Goal: Information Seeking & Learning: Find specific fact

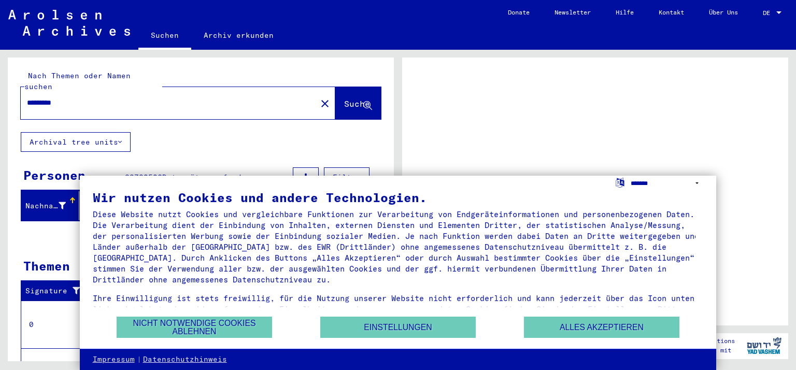
click at [679, 182] on select "**********" at bounding box center [666, 183] width 73 height 15
click at [678, 125] on div at bounding box center [595, 191] width 386 height 268
click at [655, 181] on select "**********" at bounding box center [666, 183] width 73 height 15
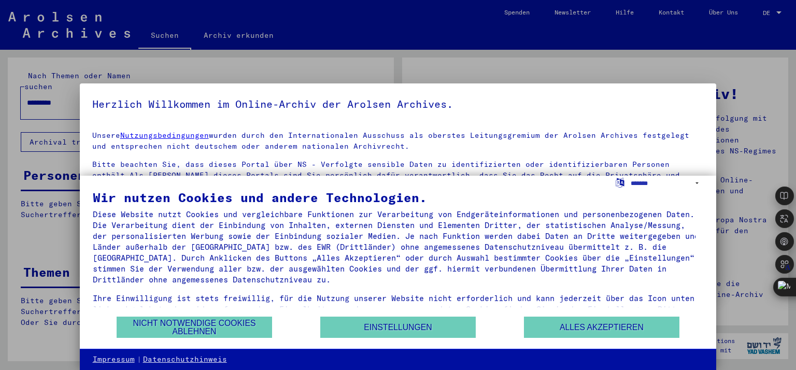
click at [769, 10] on div at bounding box center [398, 185] width 796 height 370
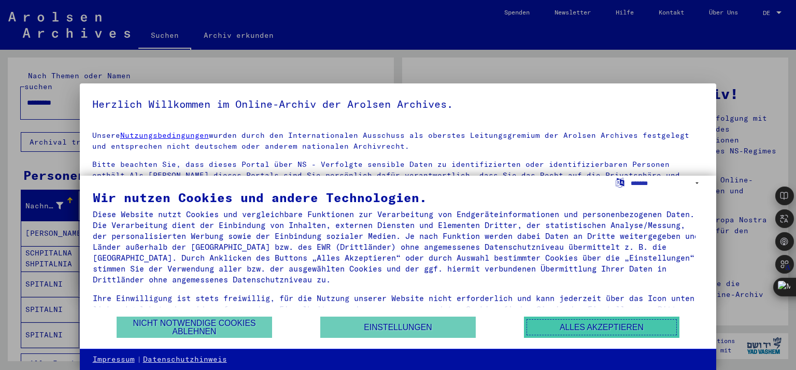
click at [574, 324] on button "Alles akzeptieren" at bounding box center [601, 326] width 155 height 21
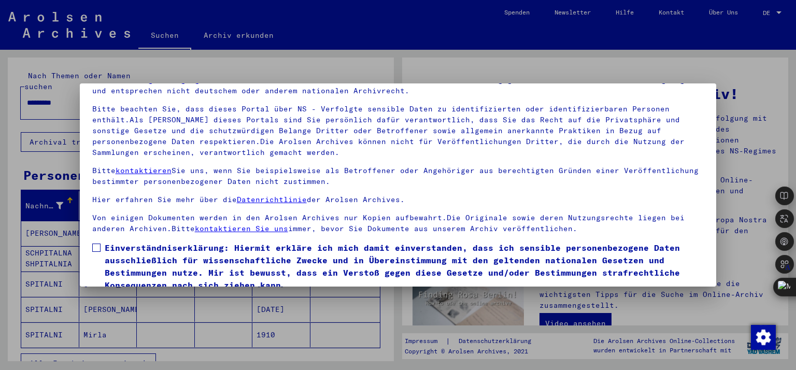
scroll to position [89, 0]
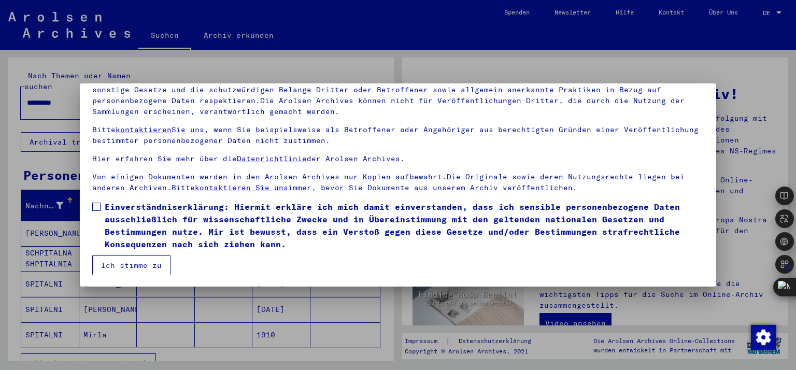
click at [135, 257] on button "Ich stimme zu" at bounding box center [131, 265] width 78 height 20
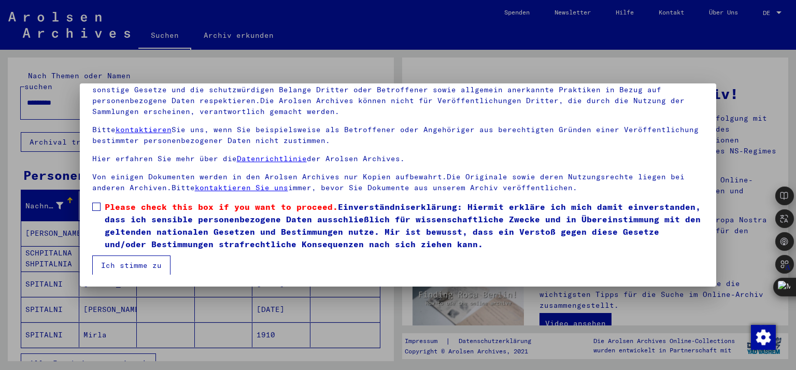
scroll to position [8, 0]
click at [94, 207] on span at bounding box center [96, 206] width 8 height 8
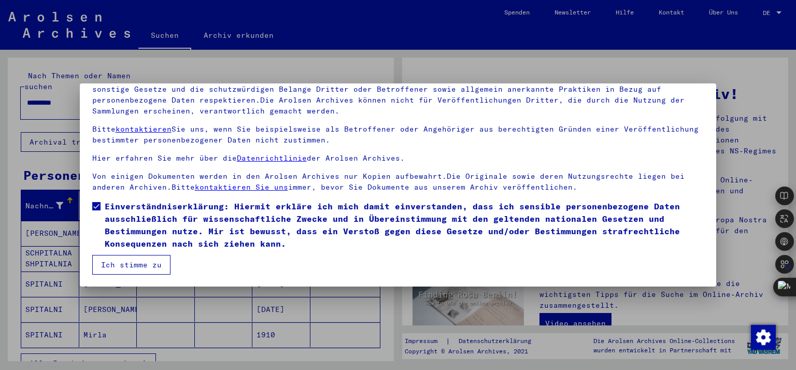
click at [148, 262] on button "Ich stimme zu" at bounding box center [131, 265] width 78 height 20
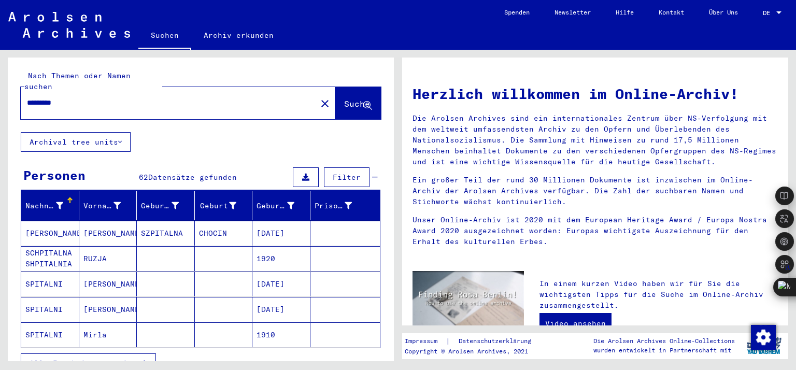
click at [767, 13] on span "DE" at bounding box center [767, 12] width 11 height 7
click at [762, 17] on span "English" at bounding box center [752, 19] width 25 height 8
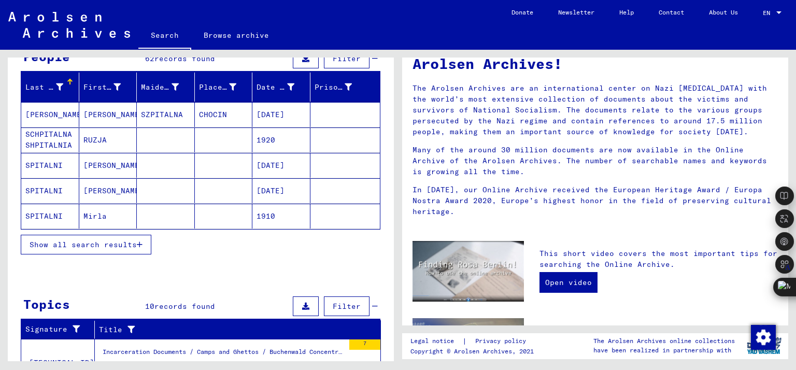
scroll to position [92, 0]
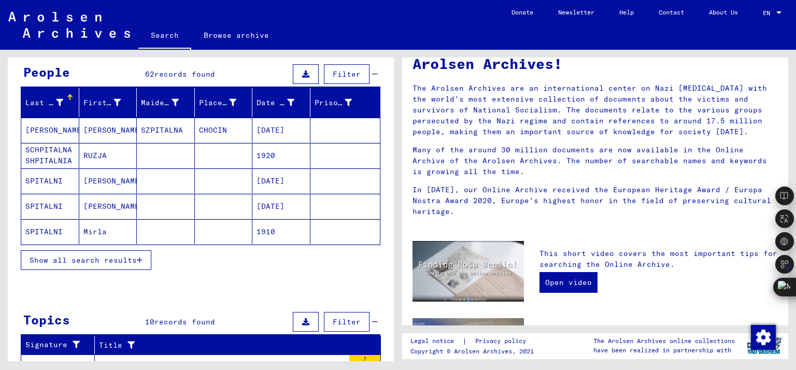
click at [108, 257] on span "Show all search results" at bounding box center [83, 259] width 107 height 9
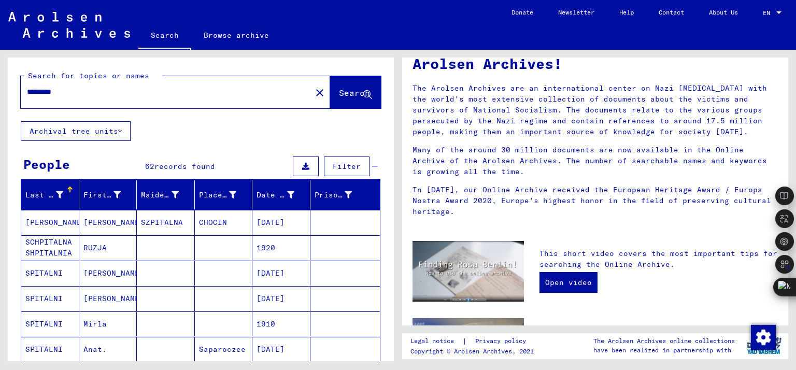
scroll to position [0, 0]
click at [106, 97] on div "*********" at bounding box center [160, 91] width 278 height 23
click at [73, 94] on input "*********" at bounding box center [163, 91] width 272 height 11
type input "*********"
click at [348, 93] on span "Search" at bounding box center [354, 93] width 31 height 10
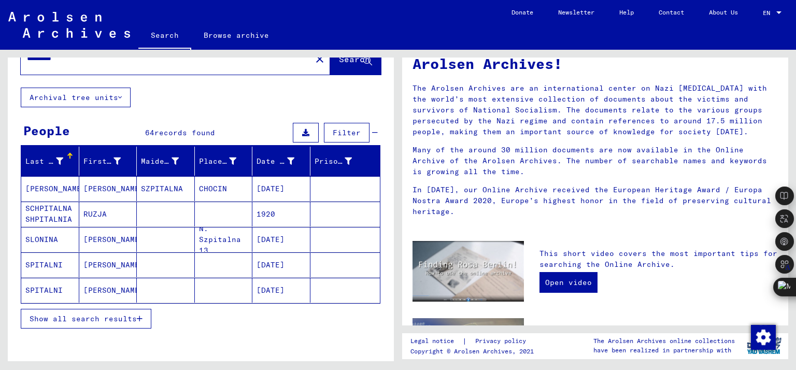
scroll to position [52, 0]
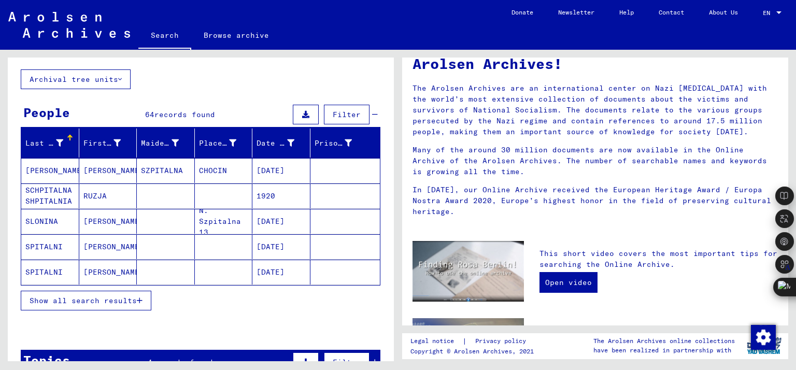
click at [99, 300] on span "Show all search results" at bounding box center [83, 300] width 107 height 9
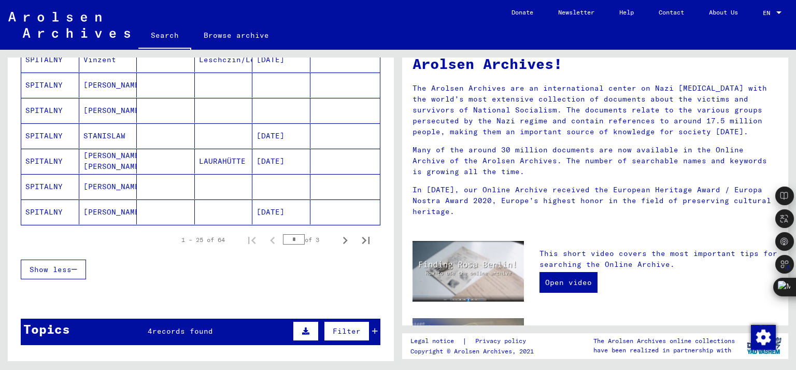
scroll to position [621, 0]
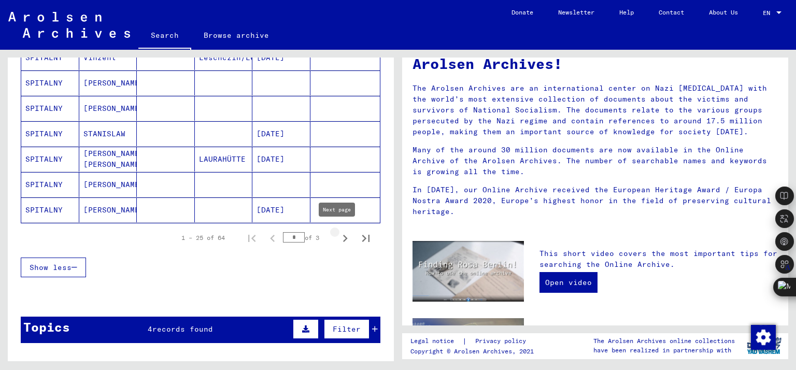
click at [338, 236] on icon "Next page" at bounding box center [345, 238] width 15 height 15
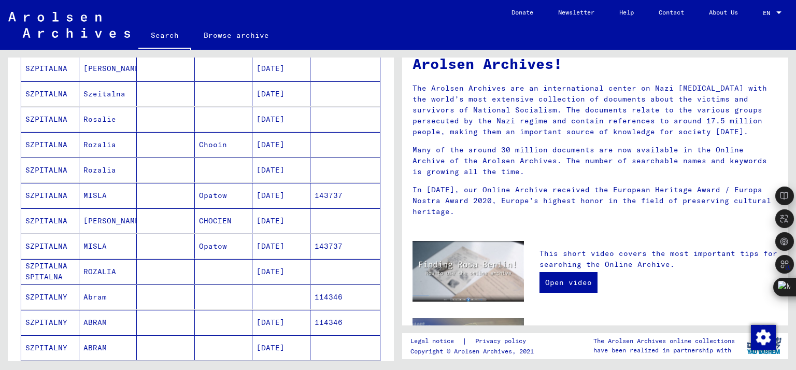
scroll to position [518, 0]
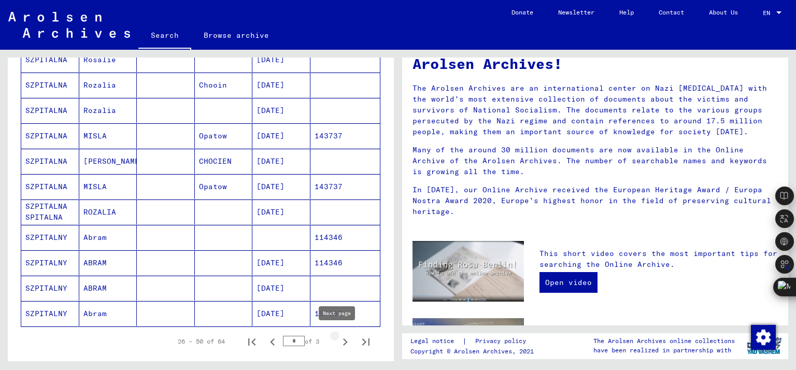
click at [341, 335] on icon "Next page" at bounding box center [345, 342] width 15 height 15
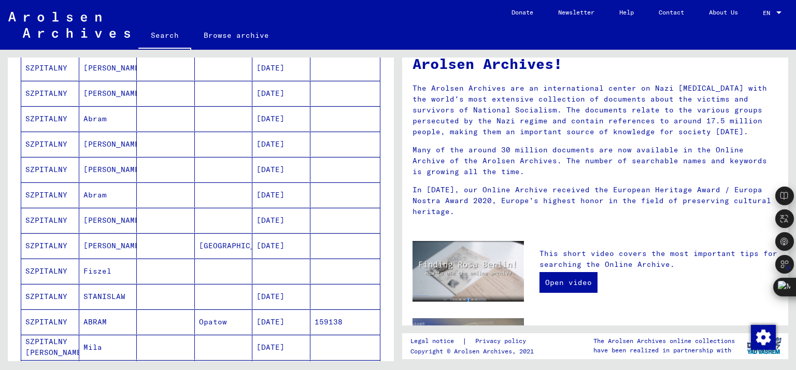
scroll to position [104, 0]
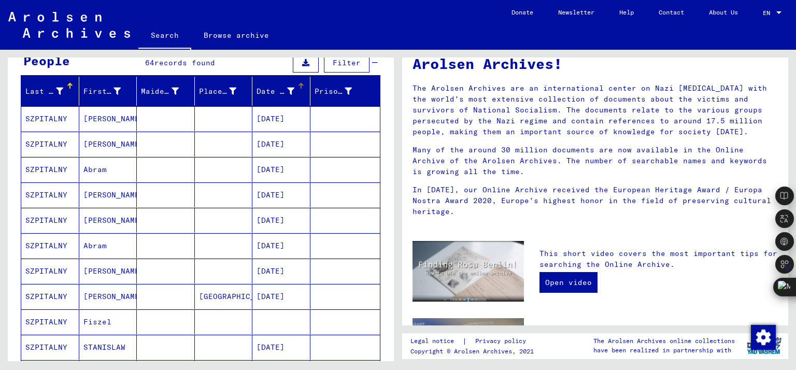
click at [261, 90] on div "Date of Birth" at bounding box center [275, 91] width 38 height 11
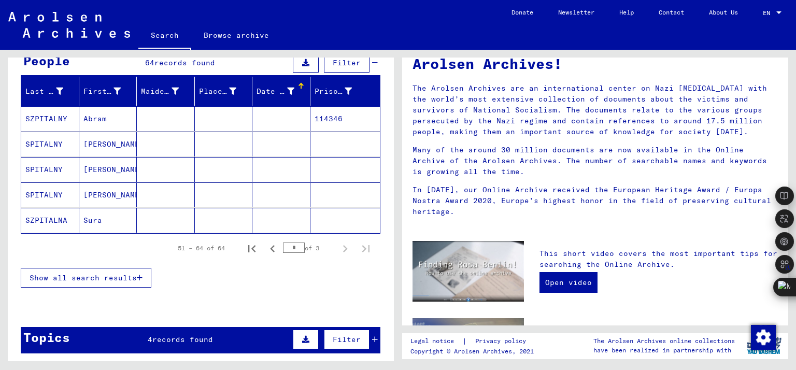
click at [262, 92] on div "Date of Birth" at bounding box center [275, 91] width 38 height 11
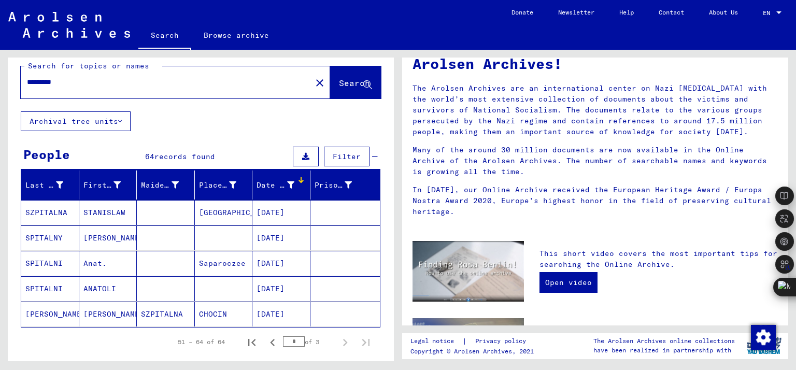
scroll to position [0, 0]
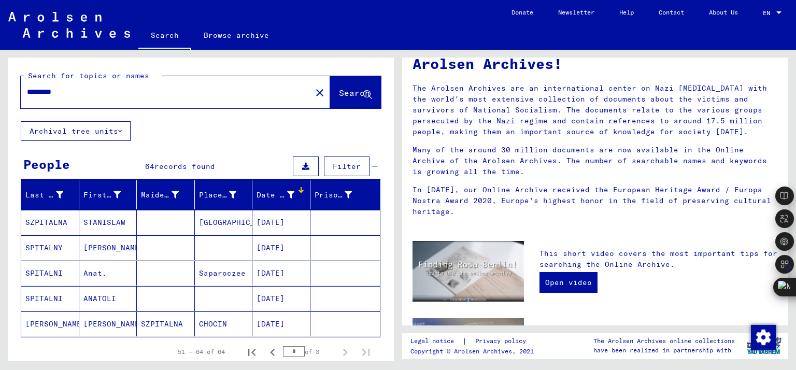
click at [82, 96] on input "*********" at bounding box center [163, 91] width 272 height 11
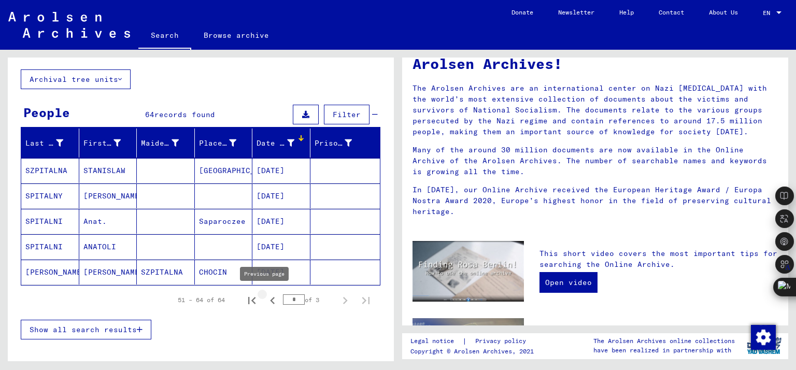
click at [270, 300] on icon "Previous page" at bounding box center [272, 300] width 5 height 7
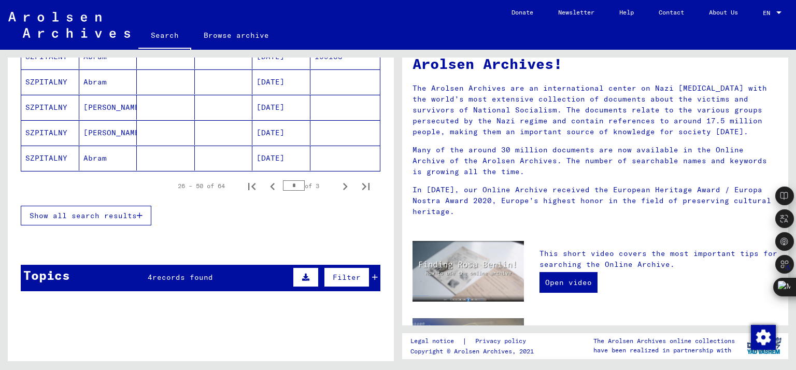
scroll to position [570, 0]
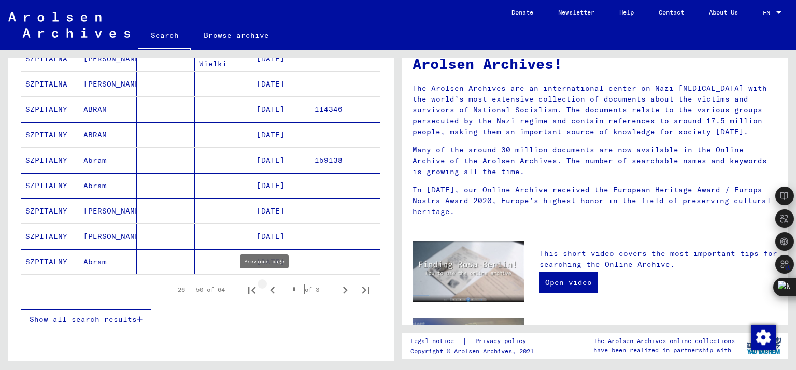
click at [266, 290] on icon "Previous page" at bounding box center [272, 290] width 15 height 15
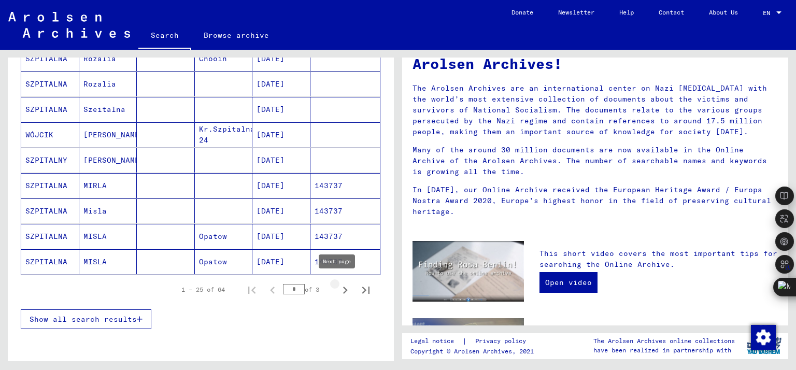
click at [338, 283] on icon "Next page" at bounding box center [345, 290] width 15 height 15
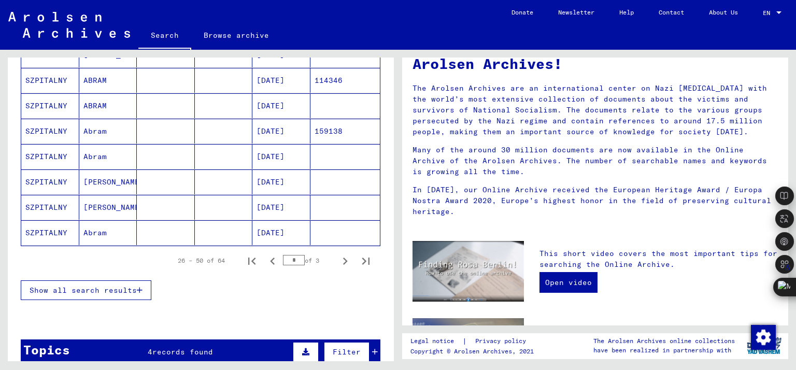
scroll to position [621, 0]
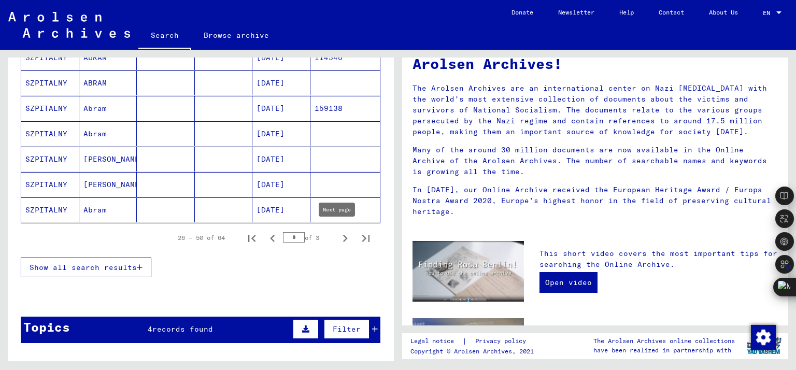
click at [339, 236] on icon "Next page" at bounding box center [345, 238] width 15 height 15
type input "*"
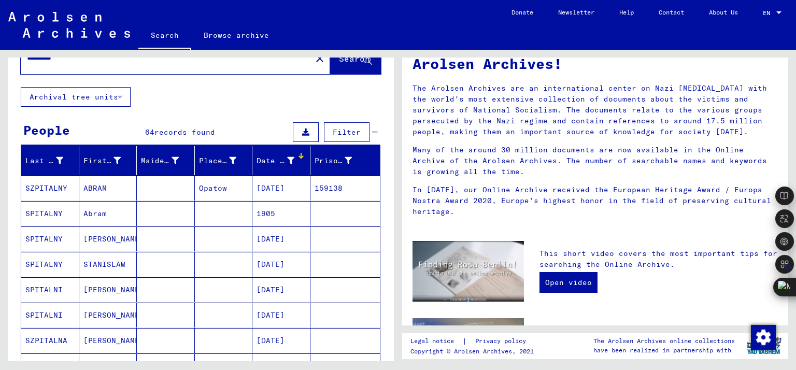
scroll to position [0, 0]
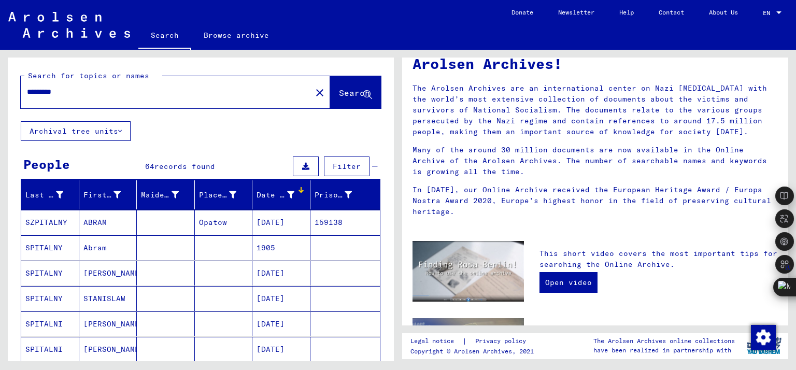
drag, startPoint x: 96, startPoint y: 100, endPoint x: 42, endPoint y: 93, distance: 54.3
click at [41, 93] on div "*********" at bounding box center [160, 91] width 278 height 23
drag, startPoint x: 73, startPoint y: 93, endPoint x: 12, endPoint y: 87, distance: 60.4
click at [12, 87] on div "Search for topics or names ********* close Search" at bounding box center [201, 89] width 386 height 64
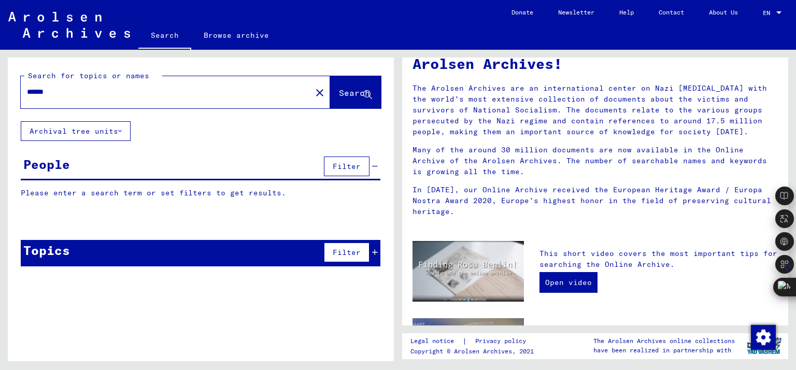
type input "******"
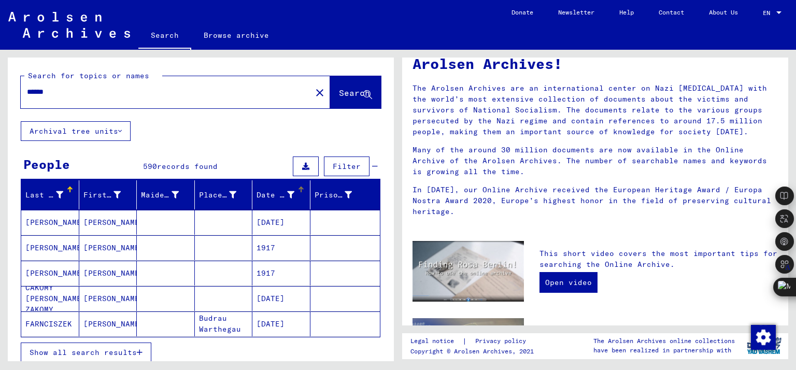
click at [276, 194] on div "Date of Birth" at bounding box center [275, 195] width 38 height 11
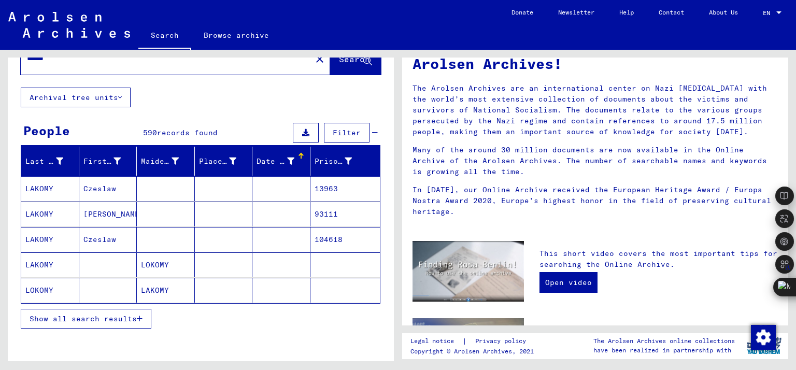
scroll to position [52, 0]
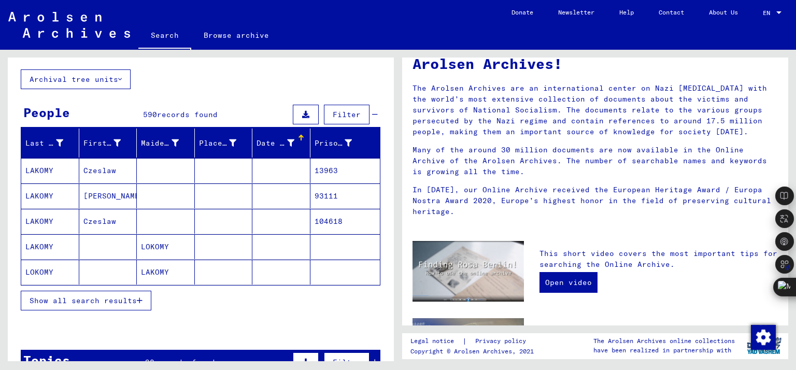
click at [124, 302] on span "Show all search results" at bounding box center [83, 300] width 107 height 9
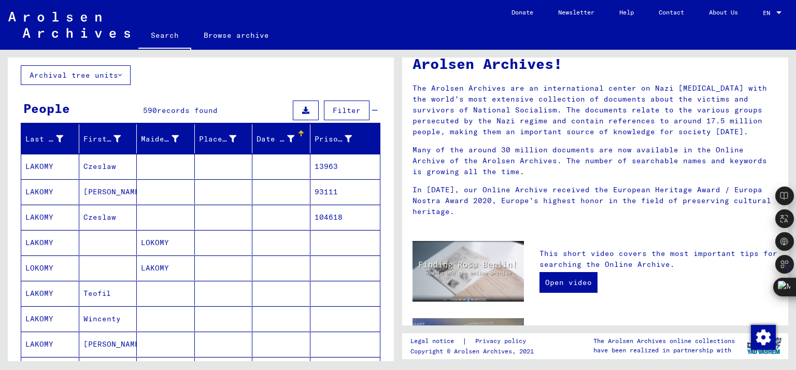
scroll to position [0, 0]
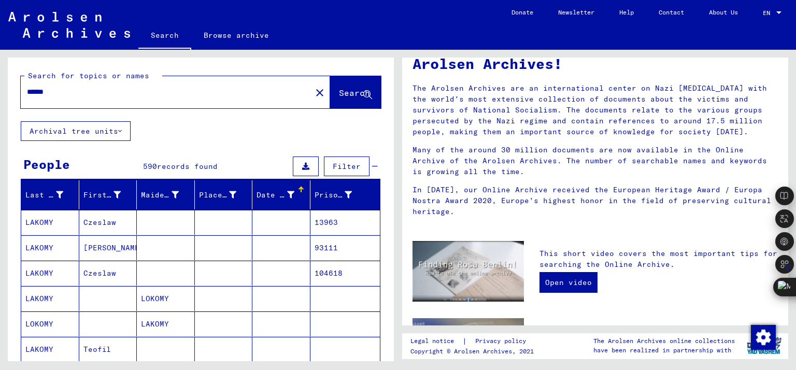
click at [282, 188] on div "Date of Birth" at bounding box center [282, 194] width 53 height 17
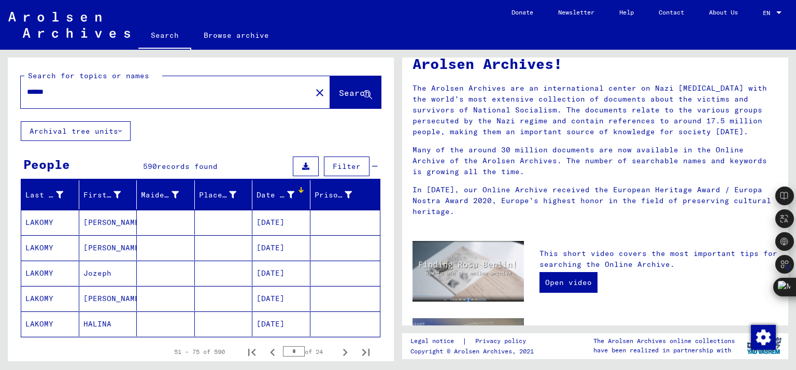
click at [596, 115] on p "The Arolsen Archives are an international center on Nazi [MEDICAL_DATA] with th…" at bounding box center [594, 110] width 365 height 54
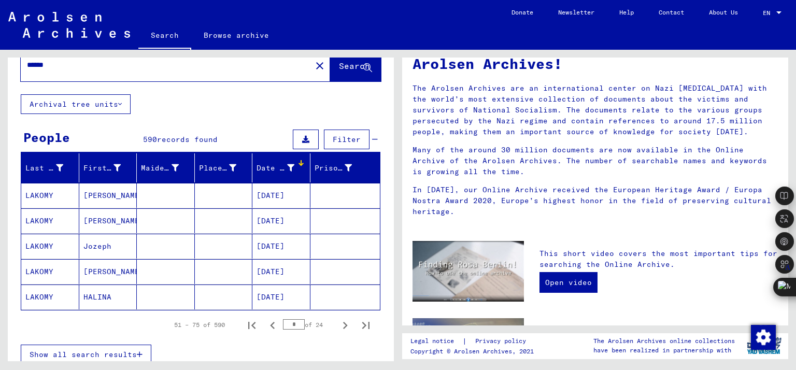
scroll to position [52, 0]
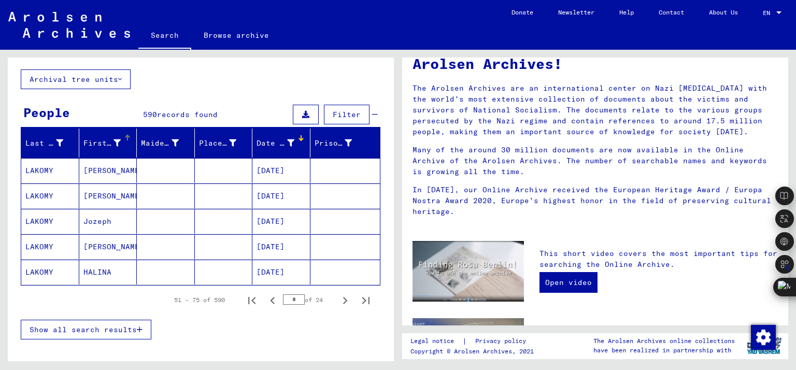
click at [97, 142] on div "First Name" at bounding box center [102, 143] width 38 height 11
click at [339, 300] on icon "Next page" at bounding box center [345, 300] width 15 height 15
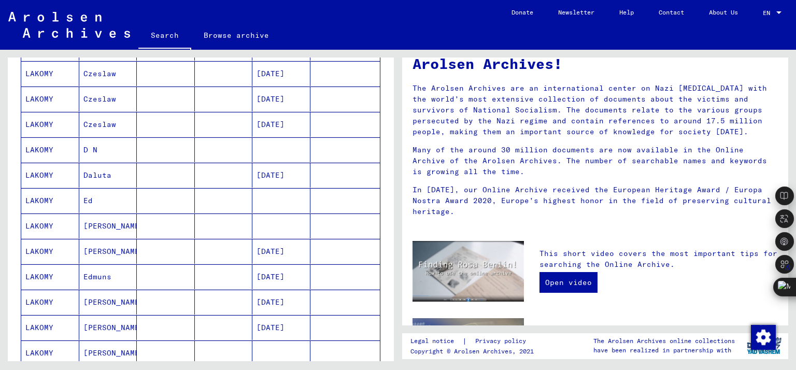
scroll to position [518, 0]
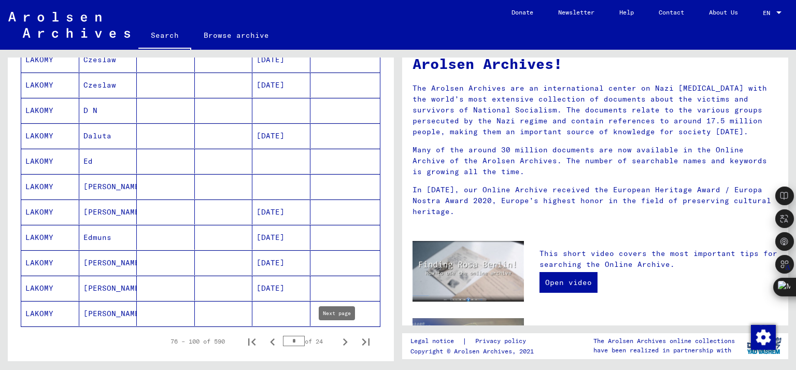
click at [338, 336] on icon "Next page" at bounding box center [345, 342] width 15 height 15
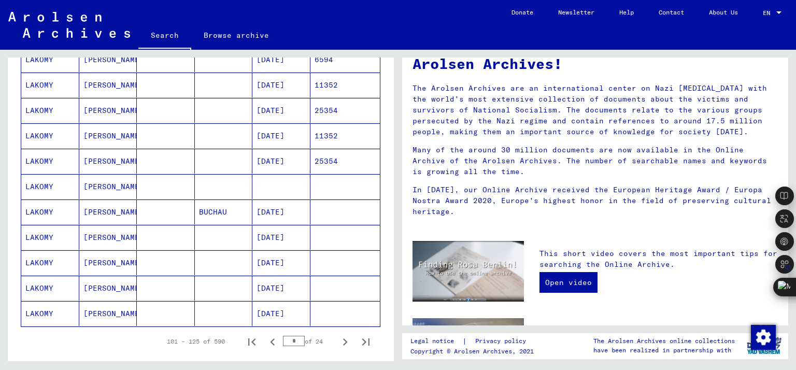
click at [338, 337] on icon "Next page" at bounding box center [345, 342] width 15 height 15
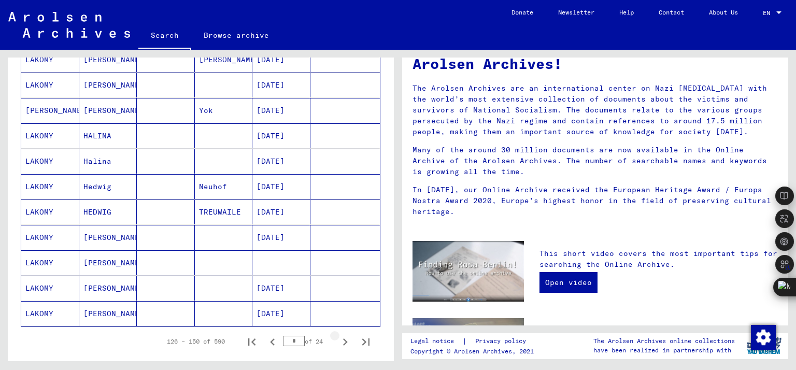
click at [338, 337] on icon "Next page" at bounding box center [345, 342] width 15 height 15
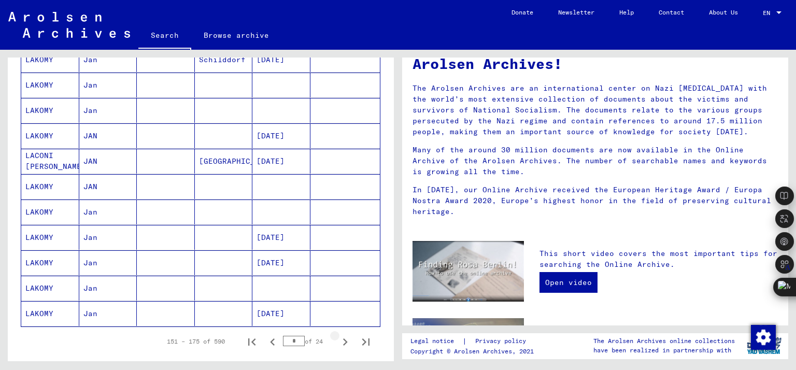
click at [338, 337] on icon "Next page" at bounding box center [345, 342] width 15 height 15
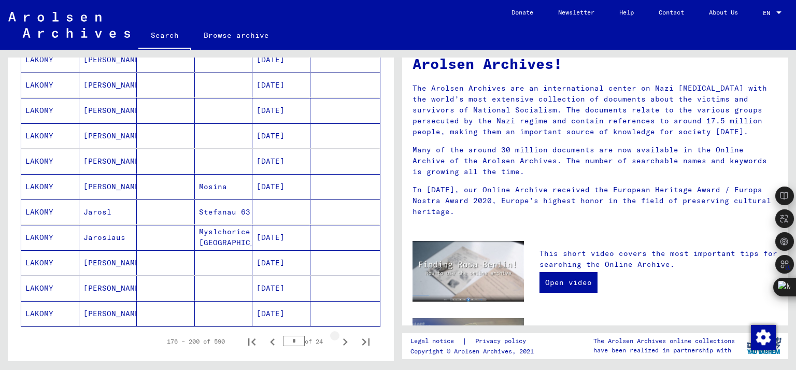
click at [338, 337] on icon "Next page" at bounding box center [345, 342] width 15 height 15
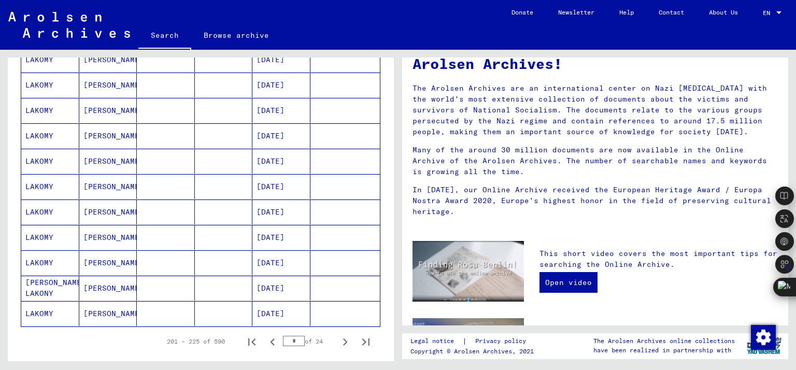
click at [338, 337] on icon "Next page" at bounding box center [345, 342] width 15 height 15
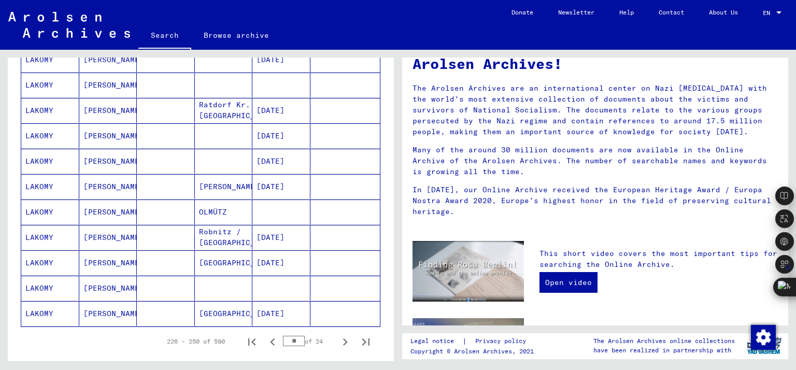
click at [338, 337] on icon "Next page" at bounding box center [345, 342] width 15 height 15
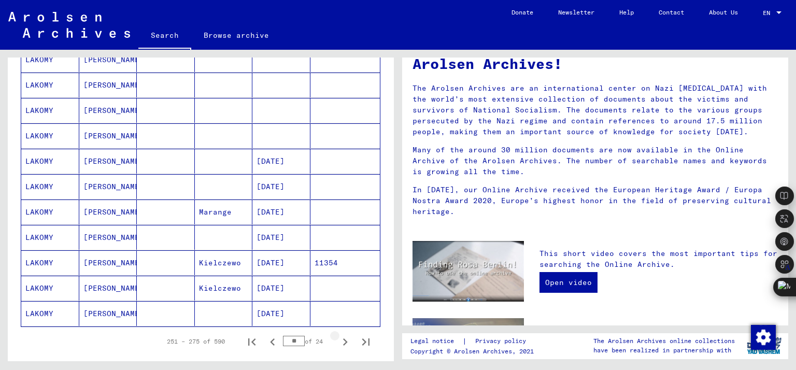
click at [338, 337] on icon "Next page" at bounding box center [345, 342] width 15 height 15
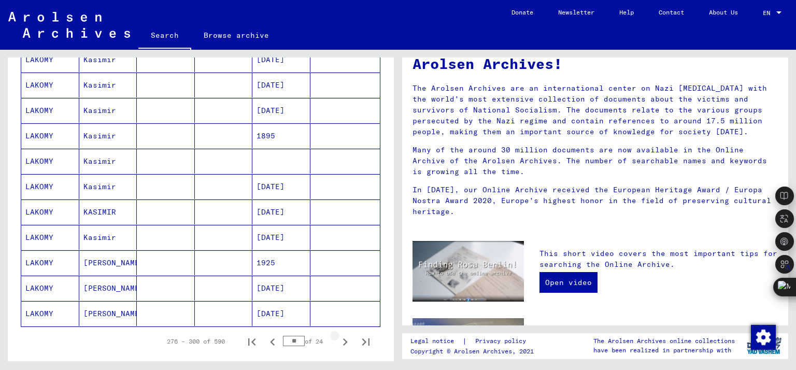
click at [338, 337] on icon "Next page" at bounding box center [345, 342] width 15 height 15
type input "**"
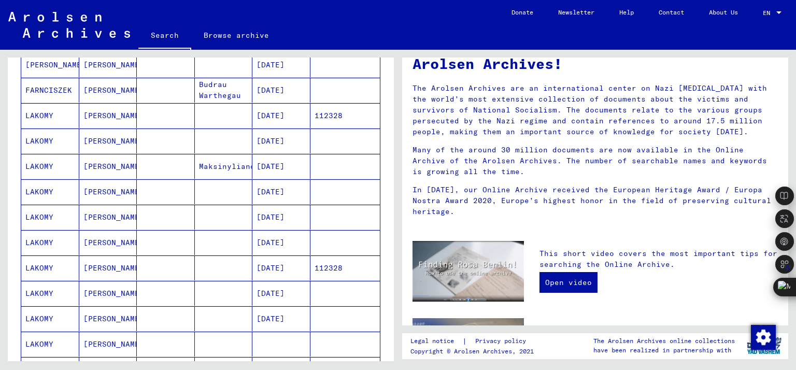
scroll to position [311, 0]
click at [81, 241] on mat-cell "[PERSON_NAME]" at bounding box center [108, 241] width 58 height 25
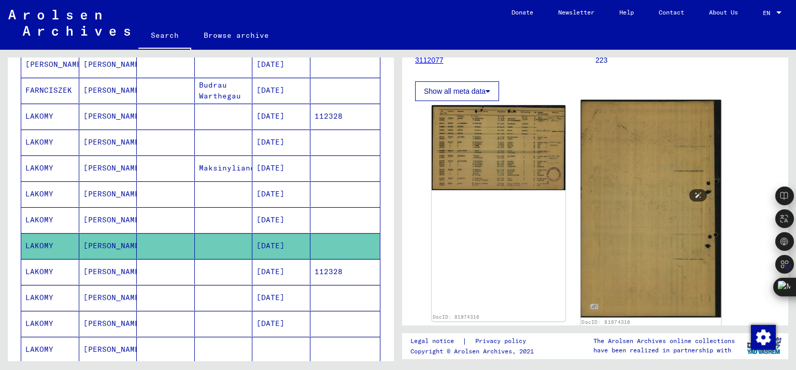
scroll to position [122, 0]
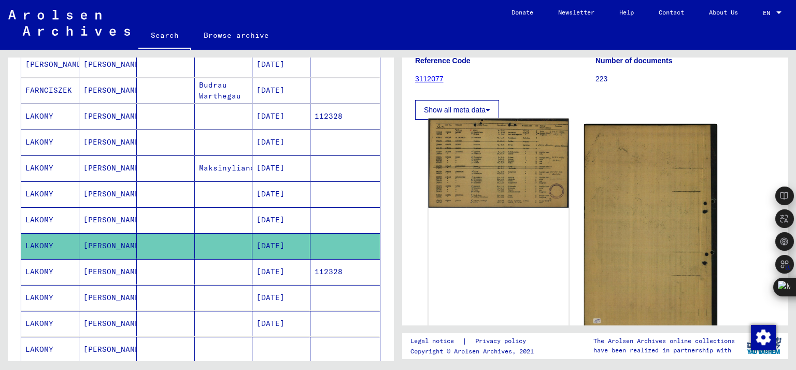
click at [522, 167] on img at bounding box center [498, 163] width 140 height 89
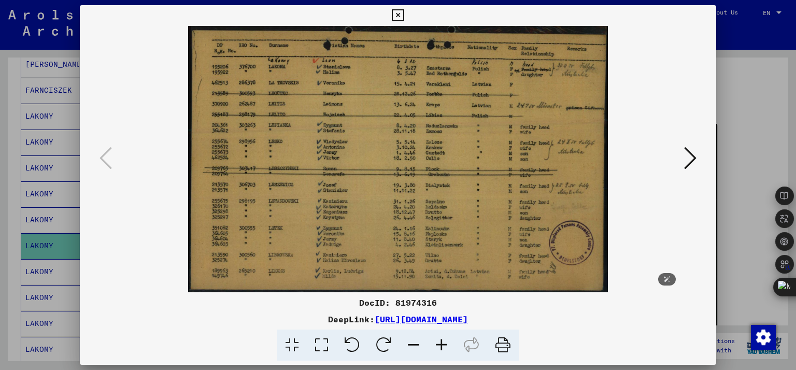
click at [118, 165] on img at bounding box center [398, 159] width 566 height 266
click at [741, 111] on div at bounding box center [398, 185] width 796 height 370
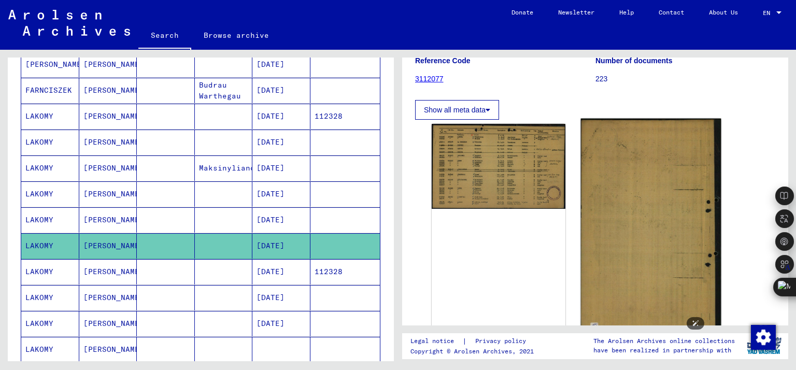
click at [648, 209] on img at bounding box center [650, 228] width 140 height 218
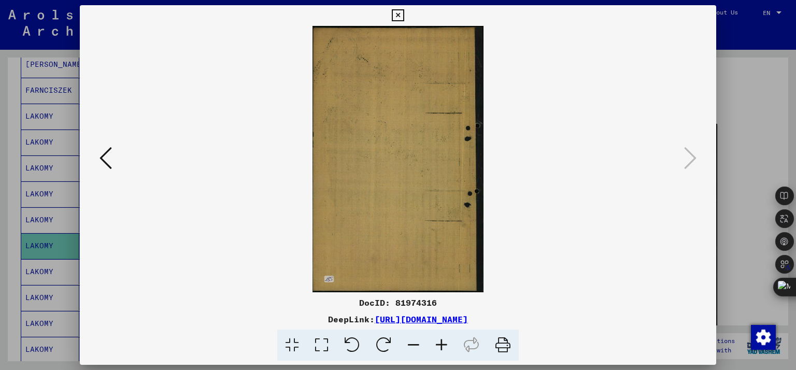
click at [724, 149] on div at bounding box center [398, 185] width 796 height 370
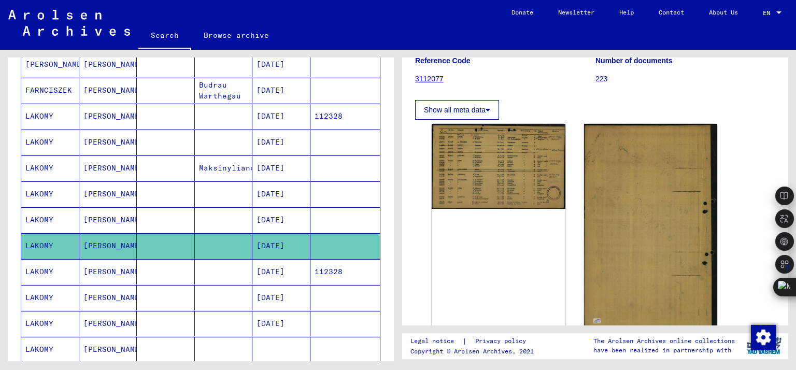
click at [182, 219] on mat-cell at bounding box center [166, 219] width 58 height 25
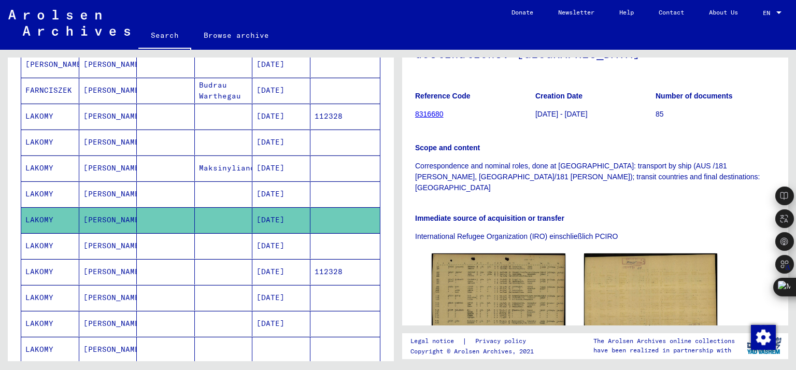
scroll to position [207, 0]
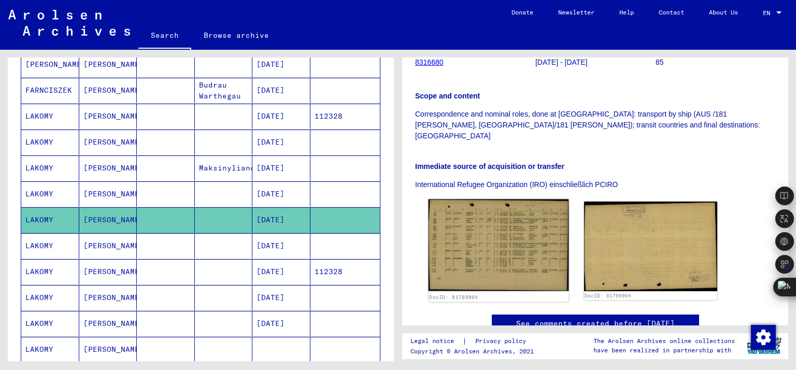
click at [485, 224] on img at bounding box center [498, 245] width 140 height 92
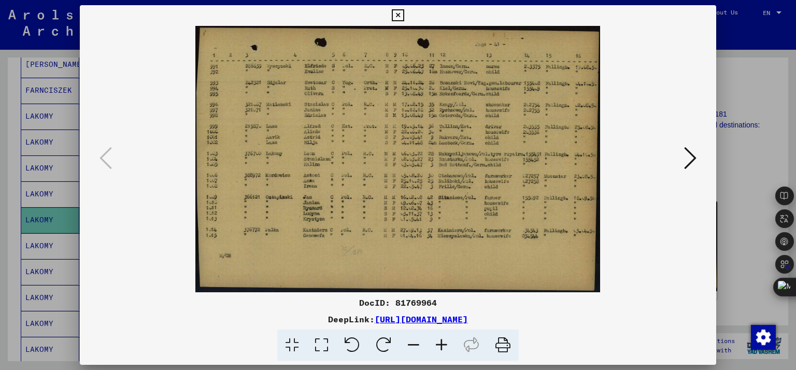
click at [23, 265] on div at bounding box center [398, 185] width 796 height 370
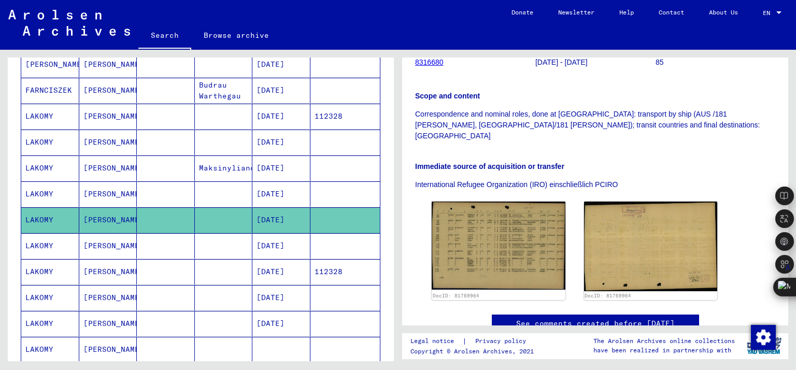
click at [109, 234] on mat-cell "[PERSON_NAME]" at bounding box center [108, 245] width 58 height 25
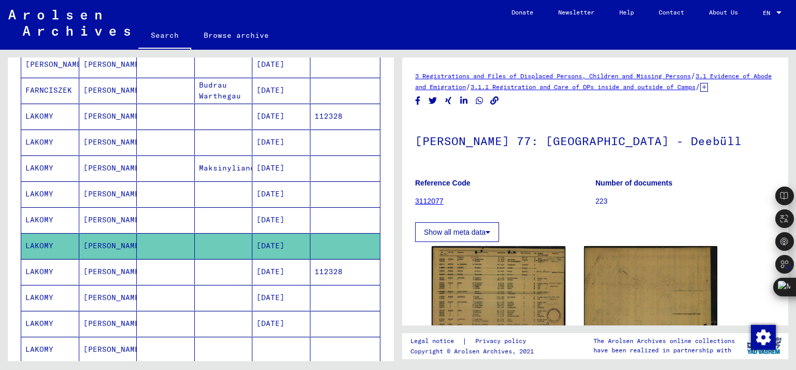
click at [126, 175] on mat-cell "[PERSON_NAME]" at bounding box center [108, 167] width 58 height 25
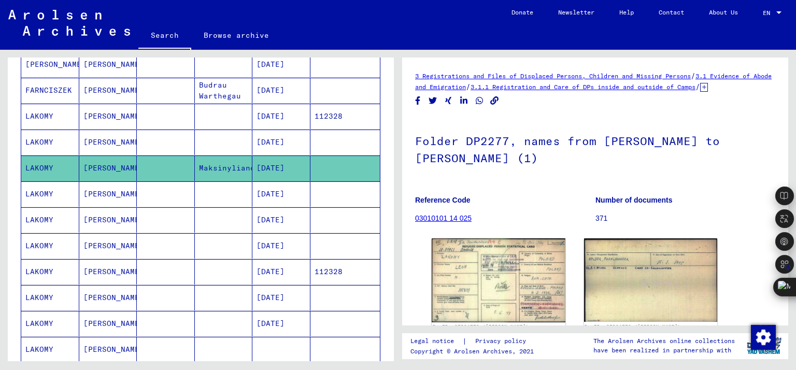
click at [120, 190] on mat-cell "[PERSON_NAME]" at bounding box center [108, 193] width 58 height 25
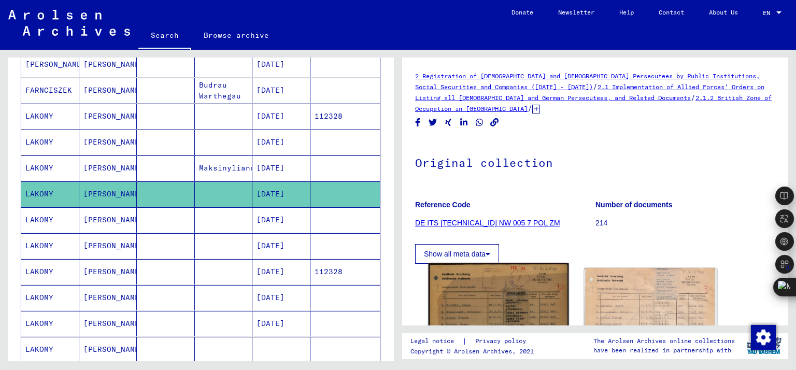
click at [485, 313] on img at bounding box center [498, 360] width 140 height 195
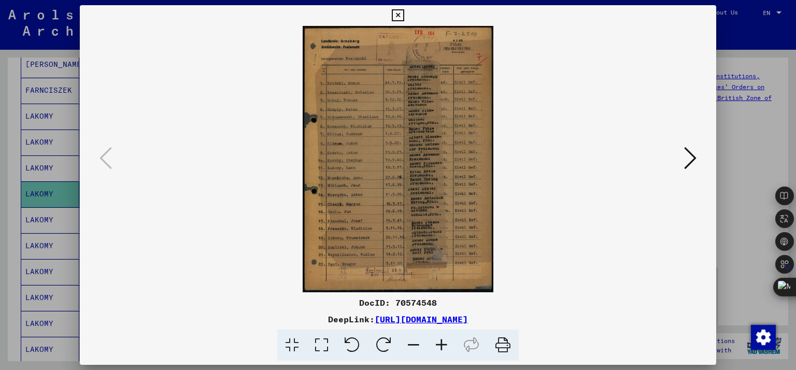
click at [692, 158] on icon at bounding box center [690, 158] width 12 height 25
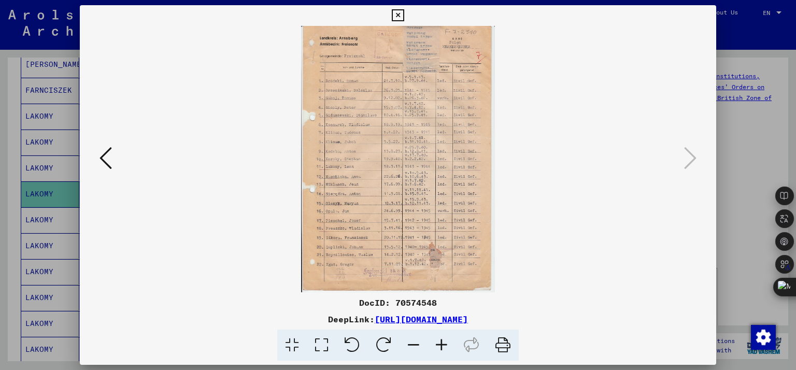
click at [735, 138] on div at bounding box center [398, 185] width 796 height 370
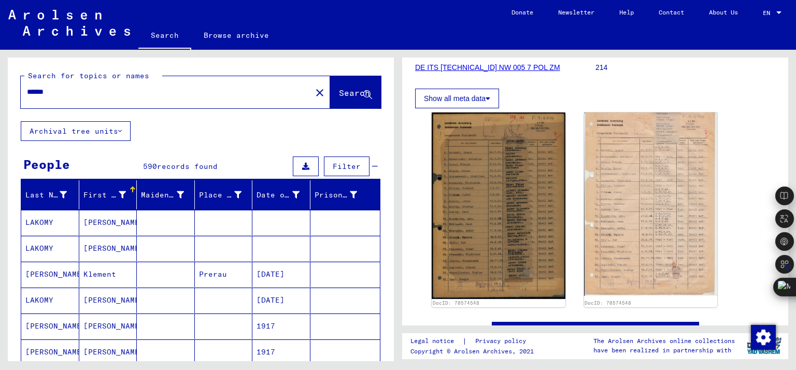
drag, startPoint x: 110, startPoint y: 97, endPoint x: 27, endPoint y: 128, distance: 88.2
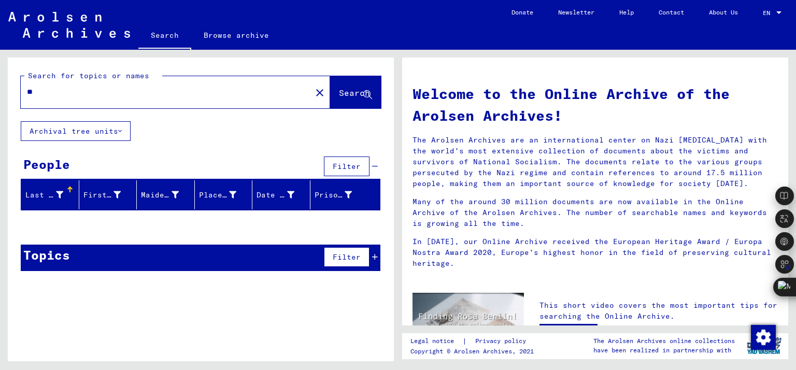
type input "*"
type input "**********"
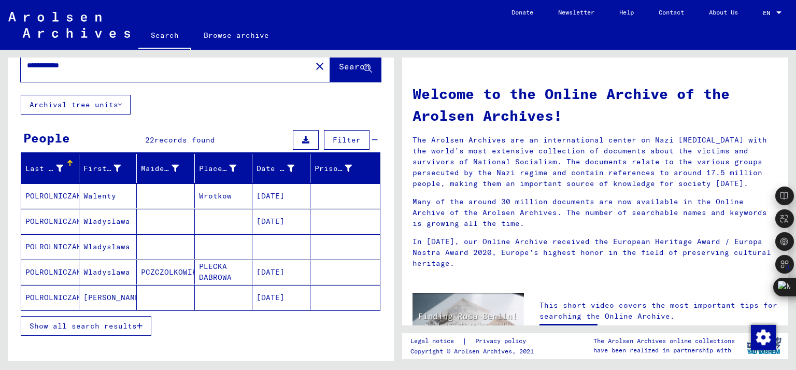
scroll to position [52, 0]
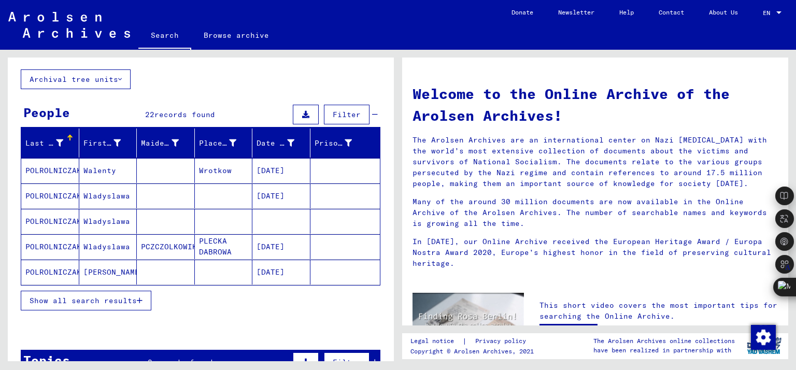
click at [208, 264] on mat-cell at bounding box center [224, 271] width 58 height 25
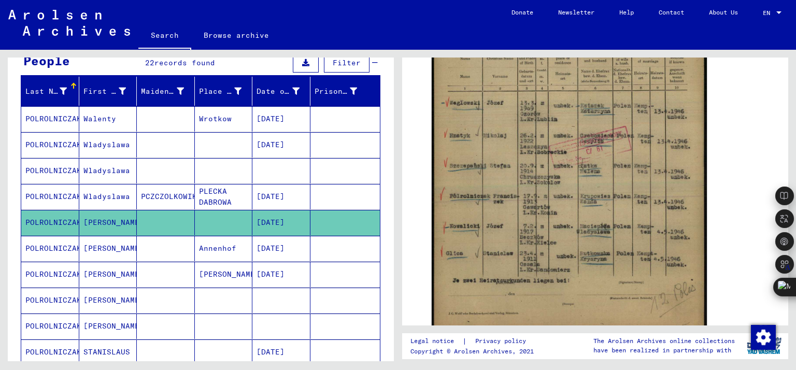
scroll to position [155, 0]
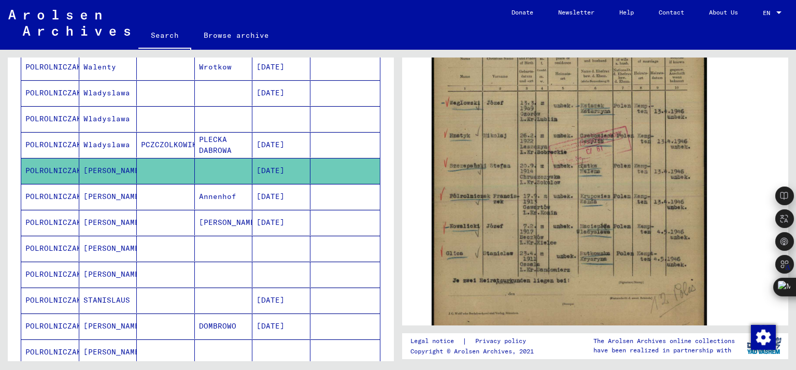
click at [211, 254] on mat-cell at bounding box center [224, 248] width 58 height 25
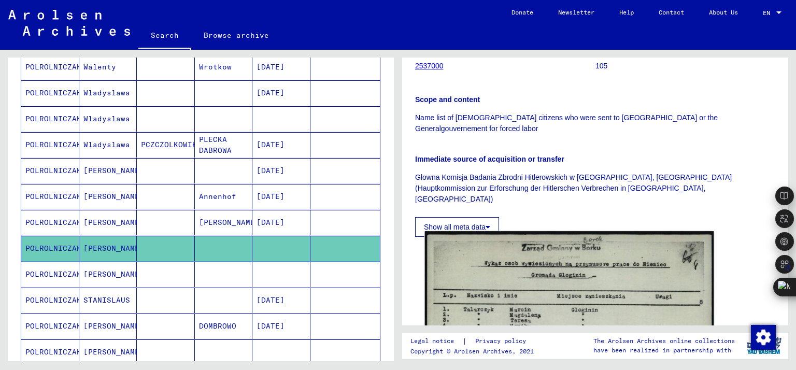
scroll to position [311, 0]
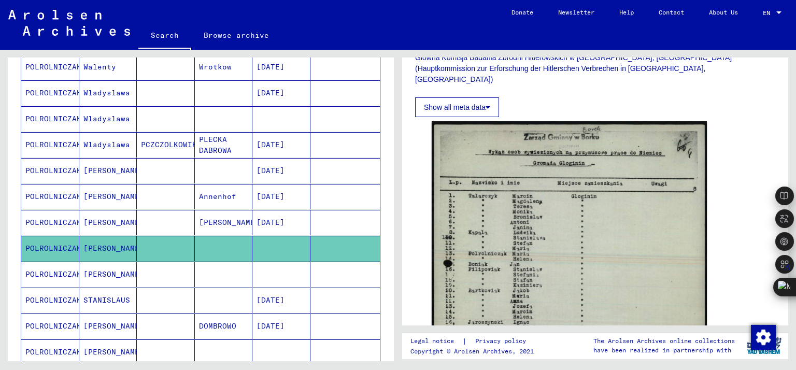
click at [182, 274] on mat-cell at bounding box center [166, 274] width 58 height 25
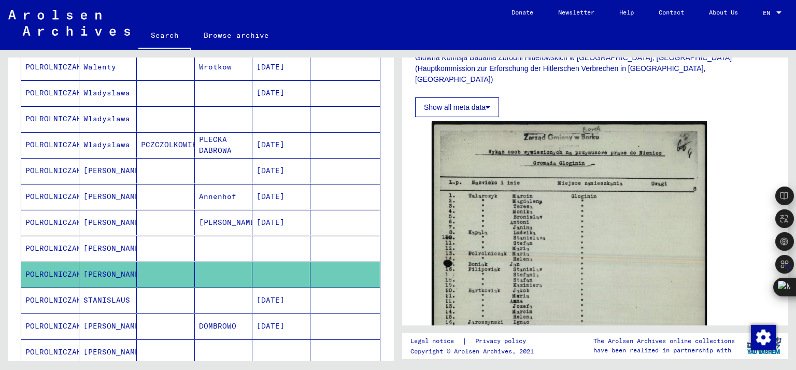
click at [123, 292] on mat-cell "STANISLAUS" at bounding box center [108, 299] width 58 height 25
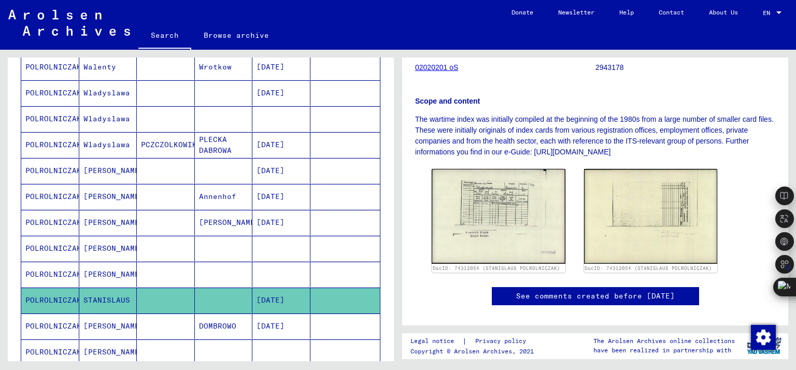
scroll to position [207, 0]
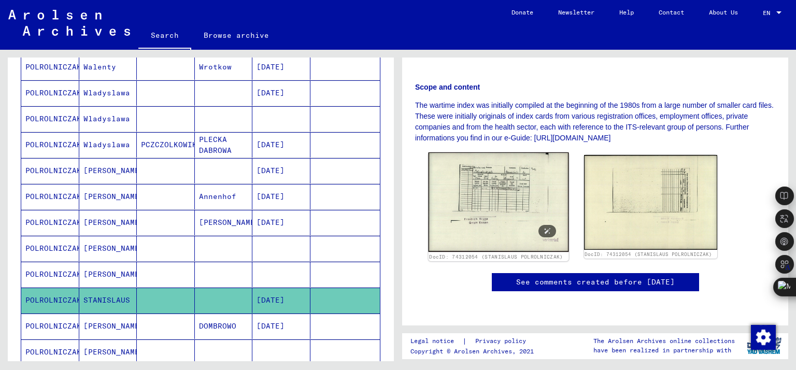
click at [485, 186] on img at bounding box center [498, 201] width 140 height 99
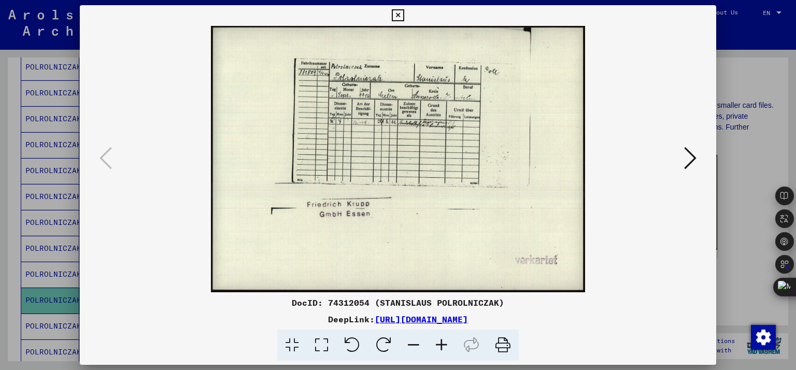
click at [0, 268] on div at bounding box center [398, 185] width 796 height 370
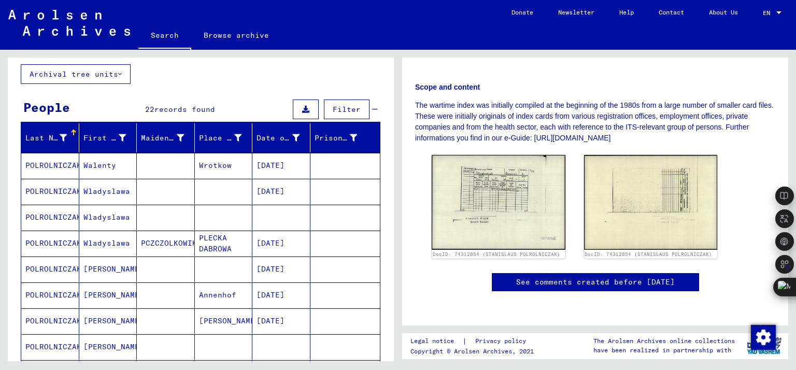
scroll to position [0, 0]
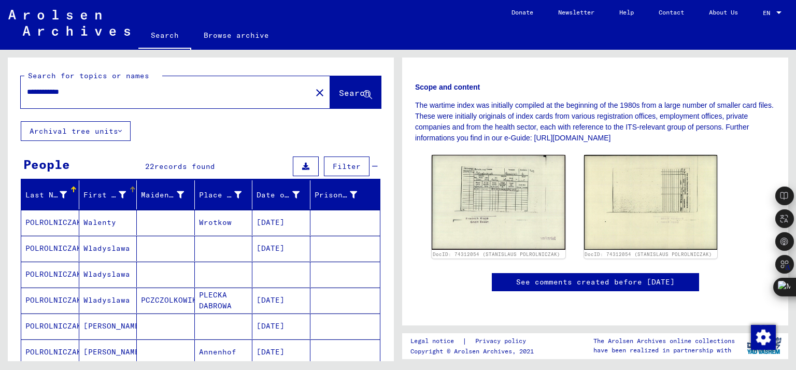
click at [100, 190] on div "First Name" at bounding box center [104, 195] width 43 height 11
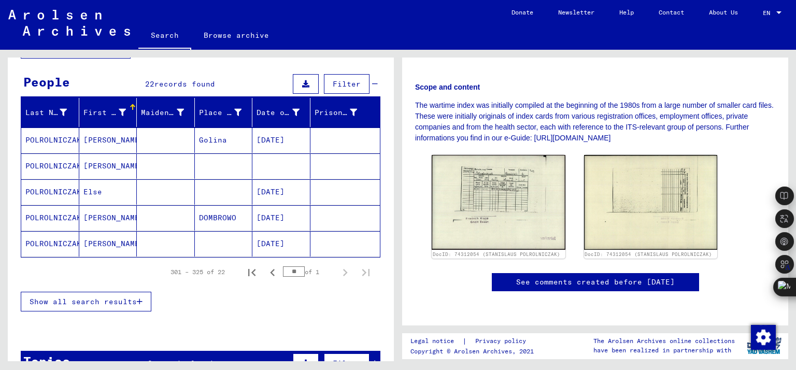
scroll to position [104, 0]
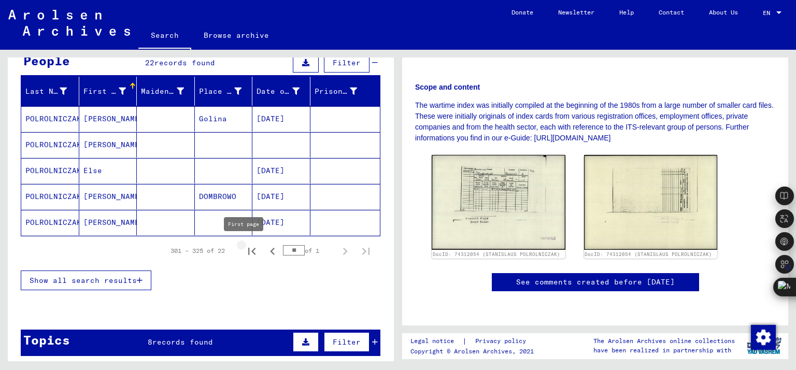
click at [244, 247] on icon "First page" at bounding box center [251, 251] width 15 height 15
type input "*"
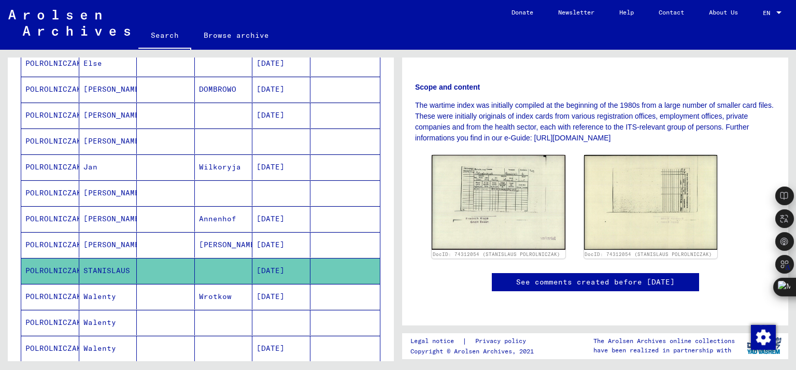
scroll to position [0, 0]
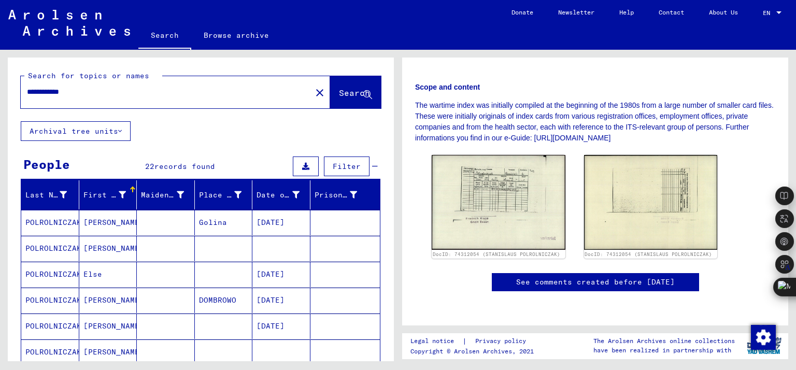
click at [103, 196] on div "First Name" at bounding box center [104, 195] width 43 height 11
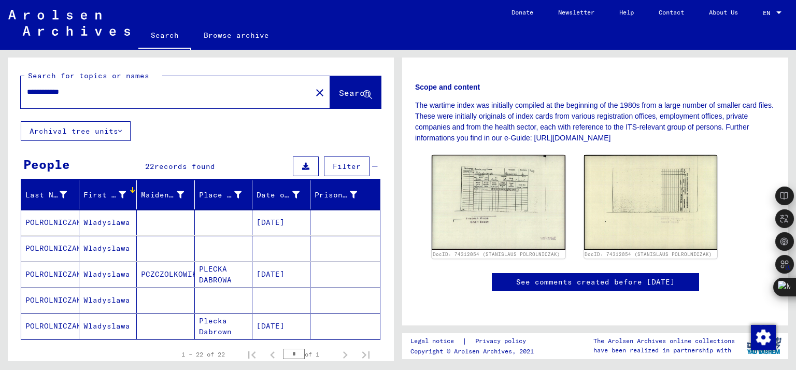
click at [104, 196] on div "First Name" at bounding box center [104, 195] width 43 height 11
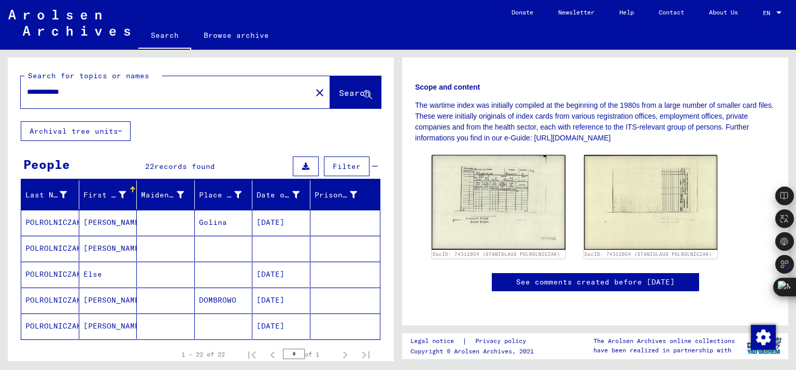
click at [195, 216] on mat-cell "Golina" at bounding box center [224, 222] width 58 height 25
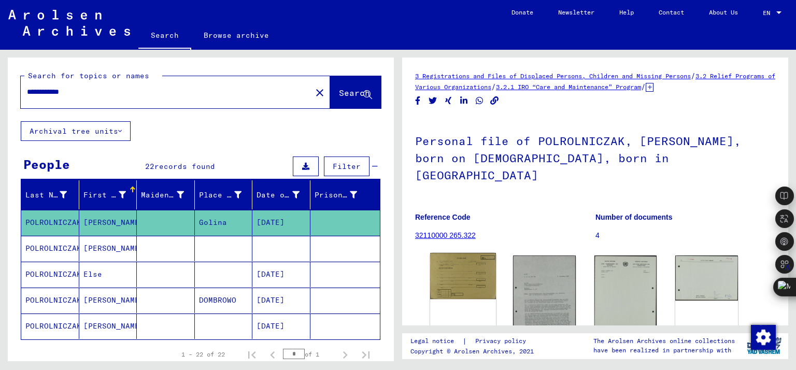
click at [458, 256] on img at bounding box center [463, 276] width 66 height 46
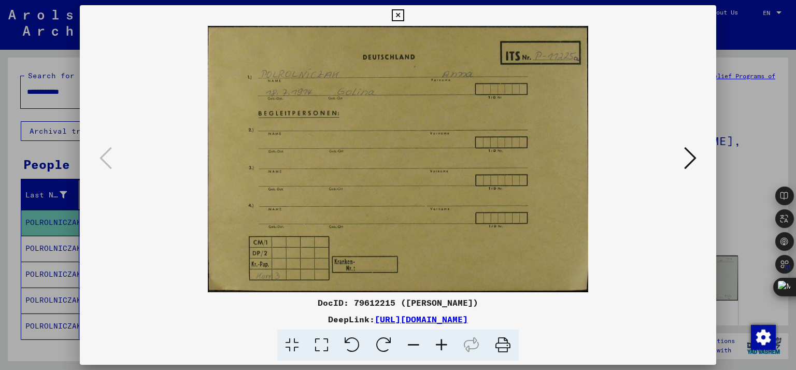
click at [692, 162] on icon at bounding box center [690, 158] width 12 height 25
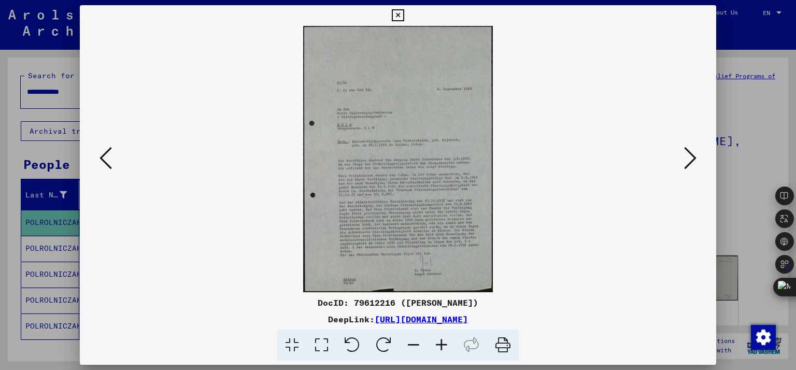
click at [687, 156] on icon at bounding box center [690, 158] width 12 height 25
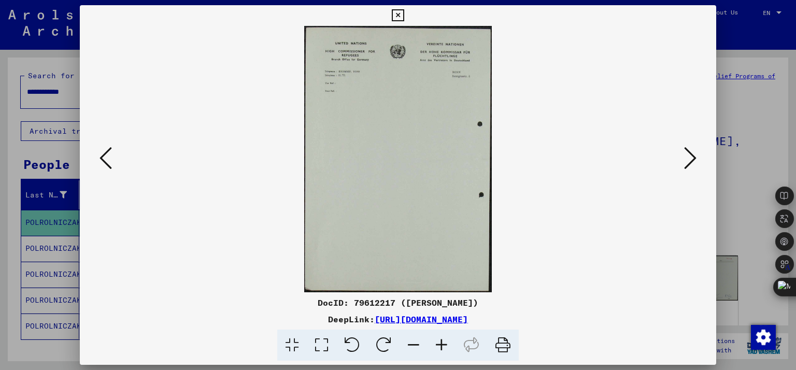
click at [687, 156] on icon at bounding box center [690, 158] width 12 height 25
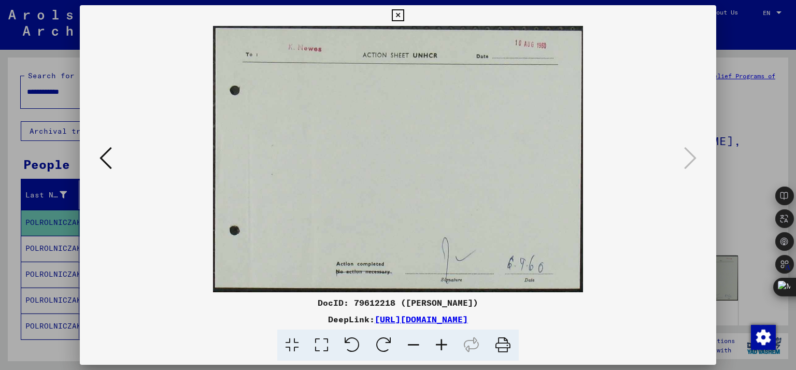
click at [105, 154] on icon at bounding box center [105, 158] width 12 height 25
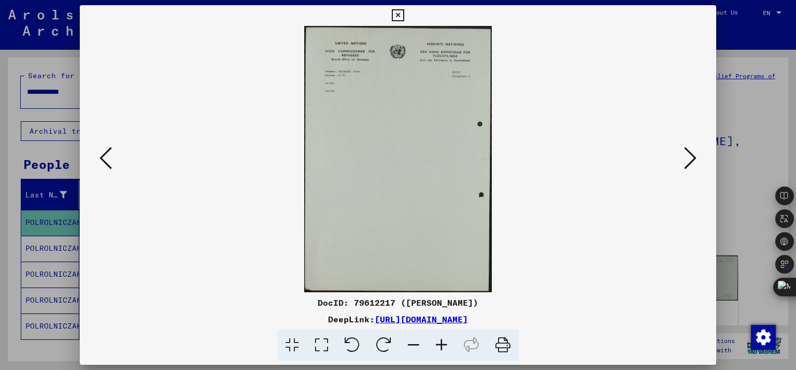
click at [101, 158] on icon at bounding box center [105, 158] width 12 height 25
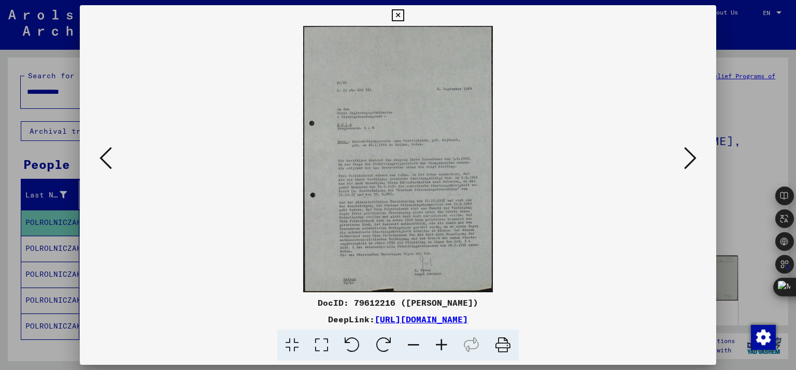
click at [729, 203] on div at bounding box center [398, 185] width 796 height 370
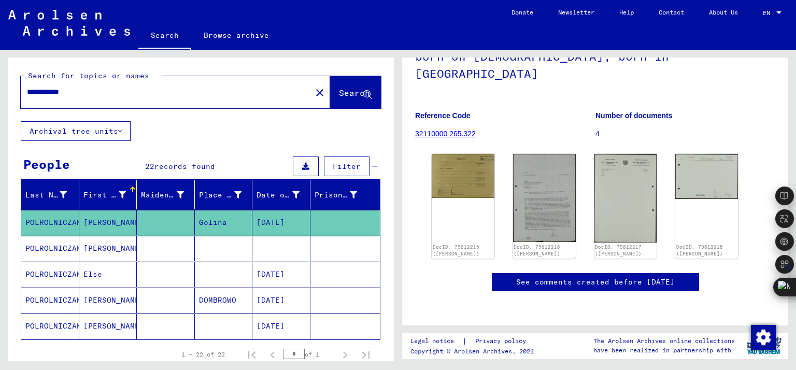
click at [133, 102] on div "**********" at bounding box center [163, 91] width 284 height 23
click at [97, 92] on input "**********" at bounding box center [166, 91] width 278 height 11
drag, startPoint x: 97, startPoint y: 91, endPoint x: 0, endPoint y: 108, distance: 98.3
click at [0, 108] on div "**********" at bounding box center [199, 205] width 398 height 311
type input "********"
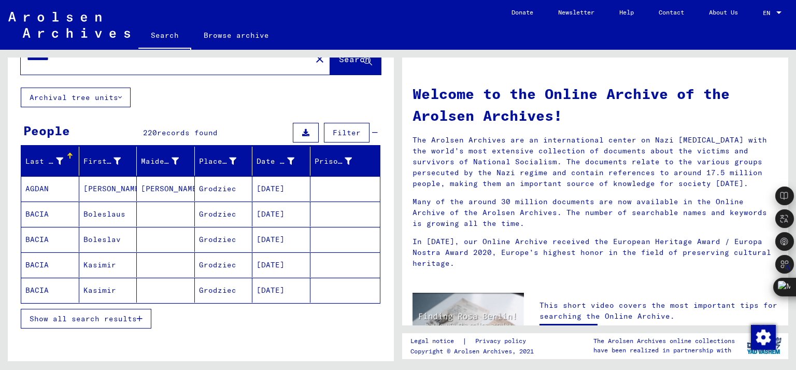
scroll to position [52, 0]
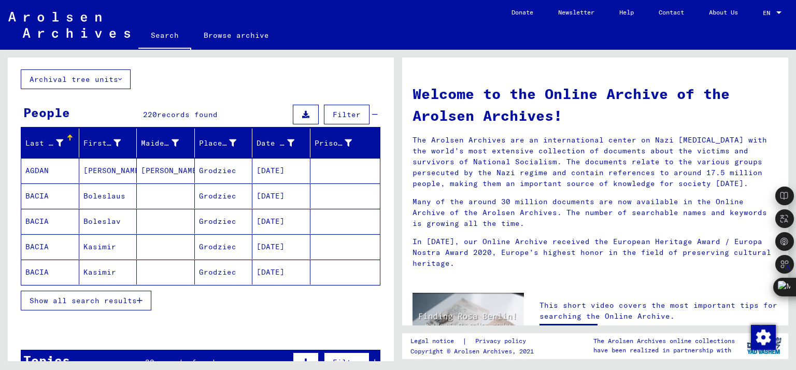
click at [168, 219] on mat-cell at bounding box center [166, 221] width 58 height 25
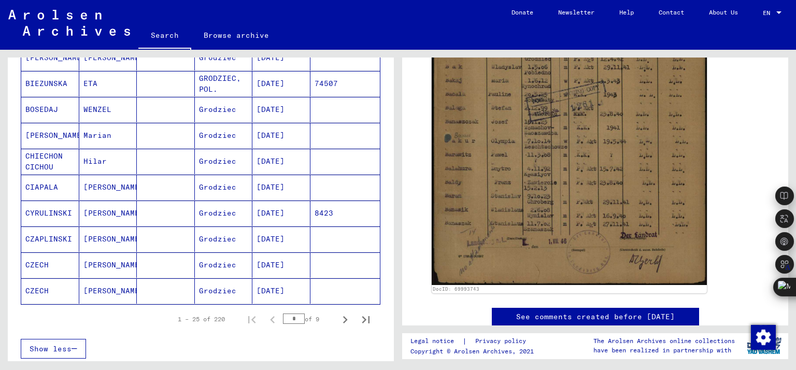
scroll to position [570, 0]
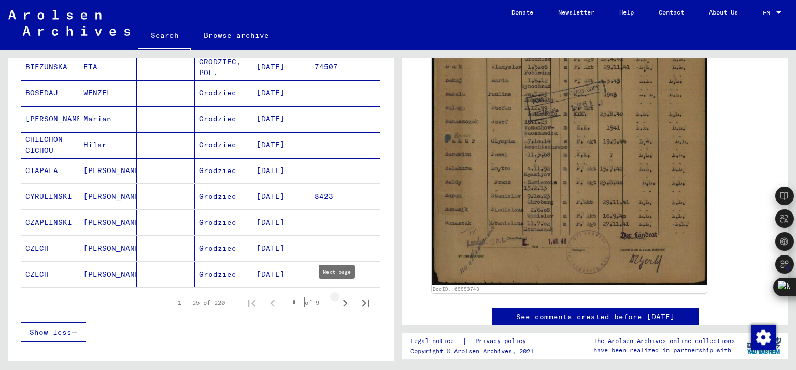
click at [338, 298] on icon "Next page" at bounding box center [345, 303] width 15 height 15
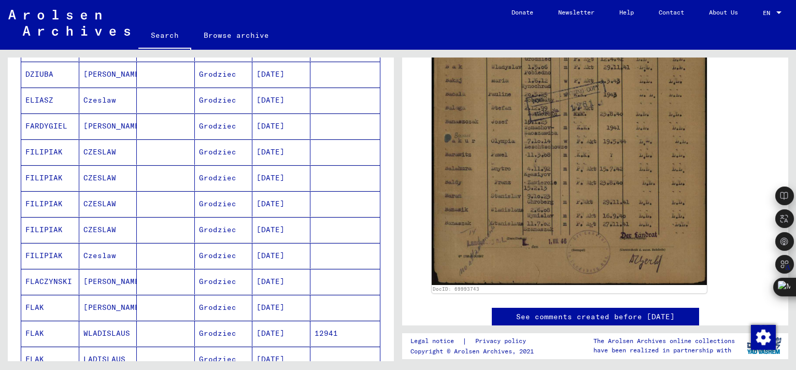
scroll to position [621, 0]
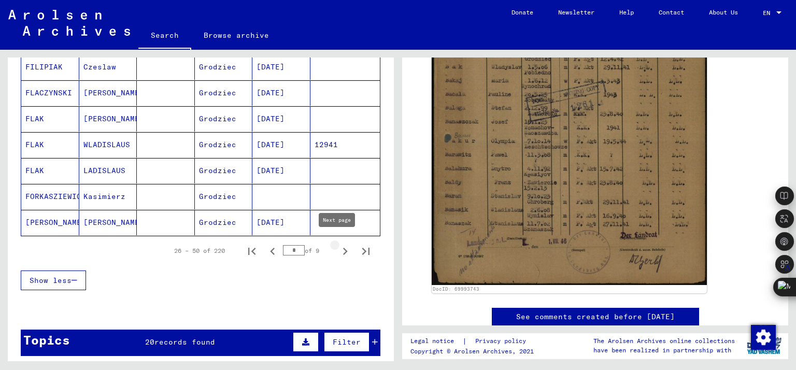
click at [343, 248] on icon "Next page" at bounding box center [345, 251] width 5 height 7
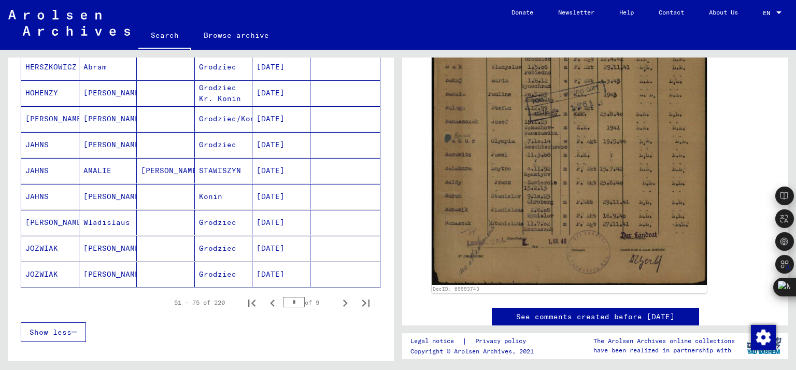
scroll to position [518, 0]
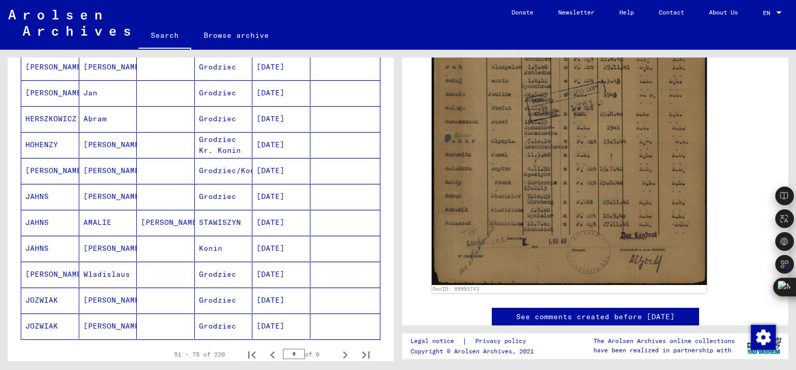
click at [226, 170] on mat-cell "Grodziec/Konin" at bounding box center [224, 170] width 58 height 25
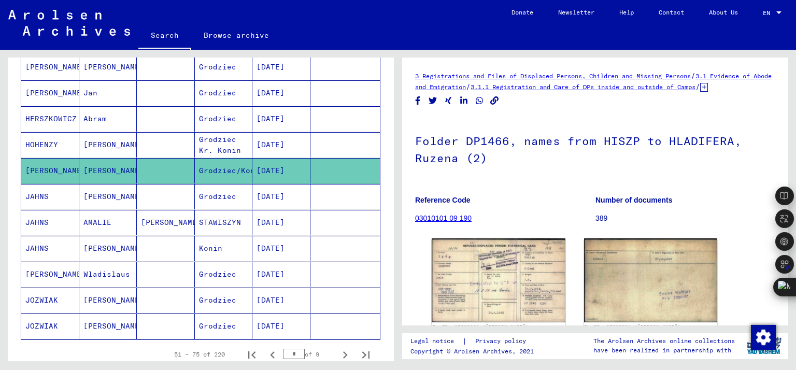
scroll to position [52, 0]
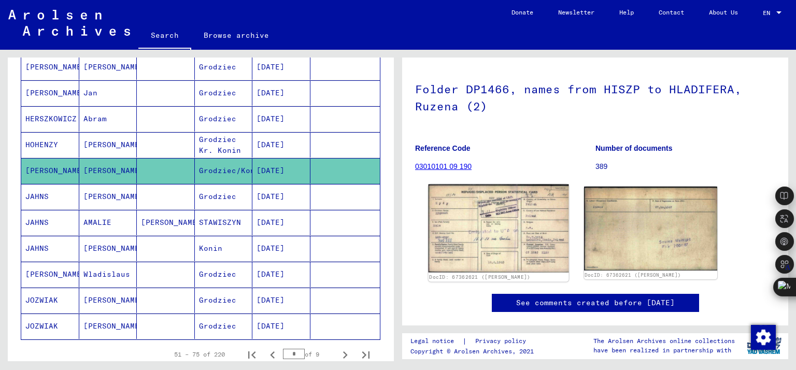
click at [524, 225] on img at bounding box center [498, 228] width 140 height 88
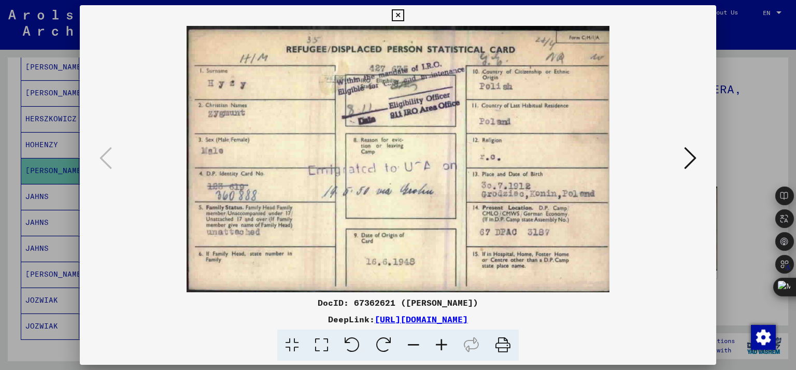
click at [688, 152] on icon at bounding box center [690, 158] width 12 height 25
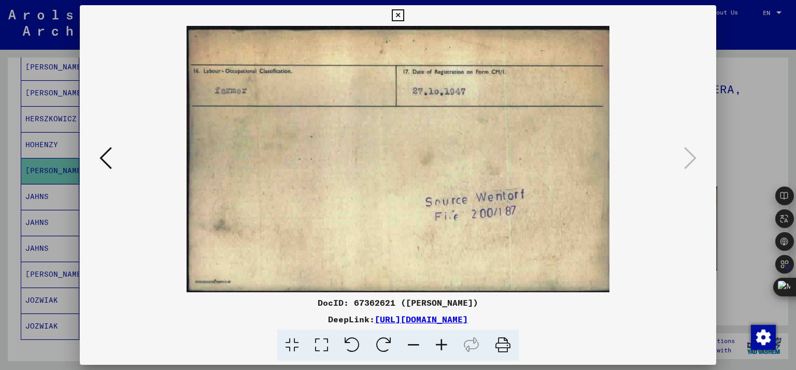
click at [748, 147] on div at bounding box center [398, 185] width 796 height 370
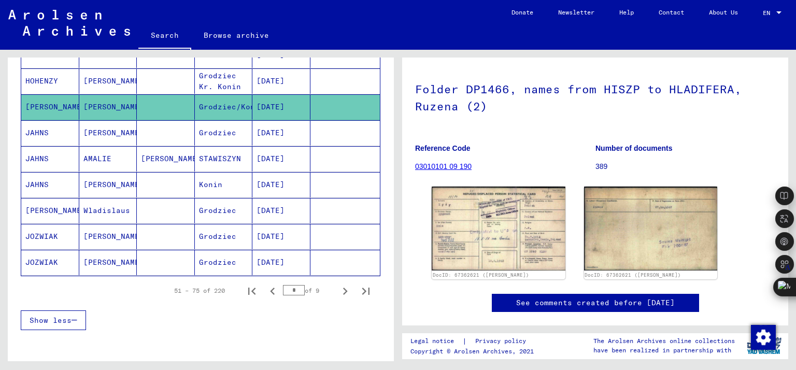
scroll to position [621, 0]
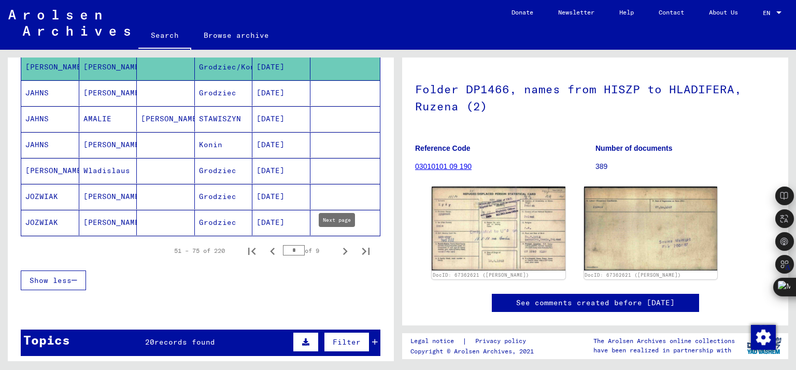
click at [339, 244] on icon "Next page" at bounding box center [345, 251] width 15 height 15
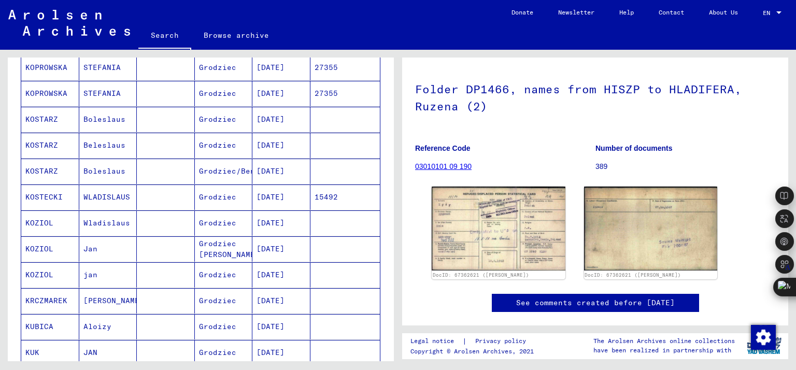
scroll to position [673, 0]
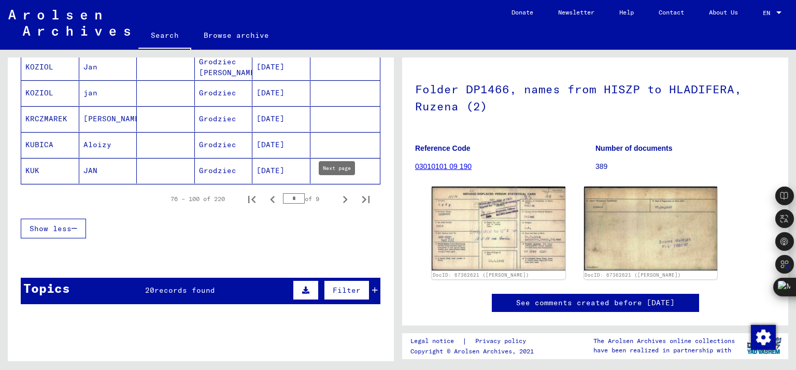
click at [338, 192] on icon "Next page" at bounding box center [345, 199] width 15 height 15
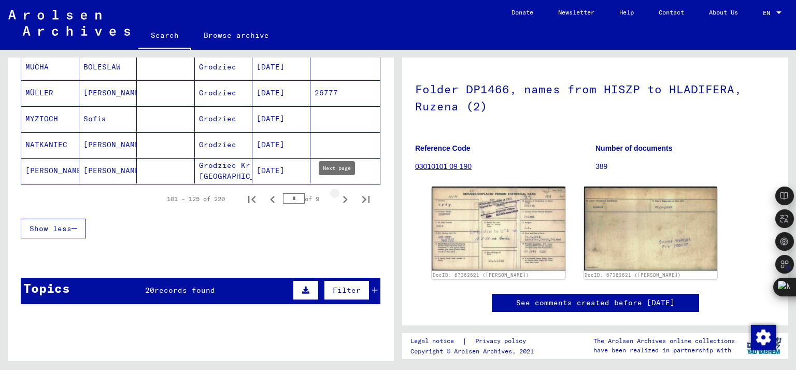
click at [338, 192] on icon "Next page" at bounding box center [345, 199] width 15 height 15
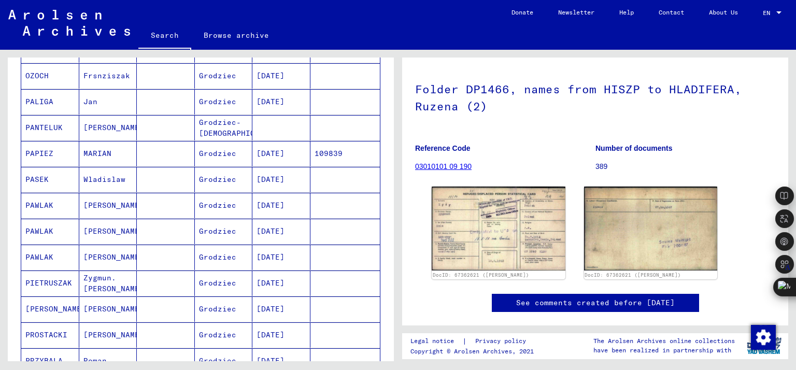
scroll to position [311, 0]
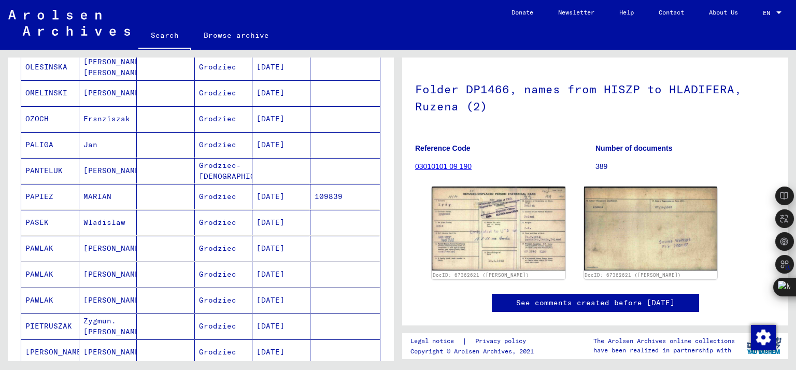
click at [218, 298] on mat-cell "Grodziec" at bounding box center [224, 299] width 58 height 25
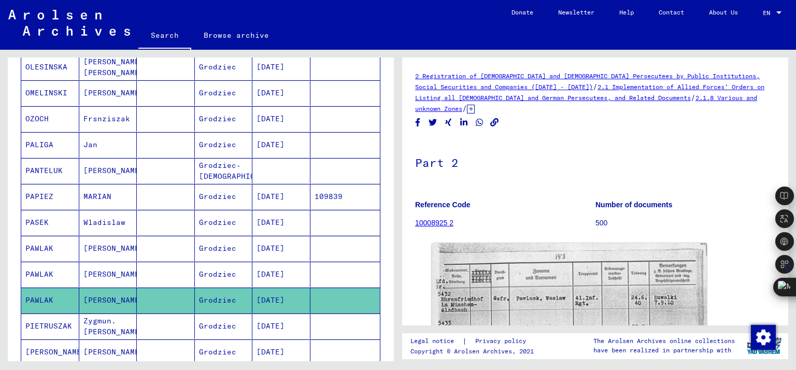
click at [182, 271] on mat-cell at bounding box center [166, 274] width 58 height 25
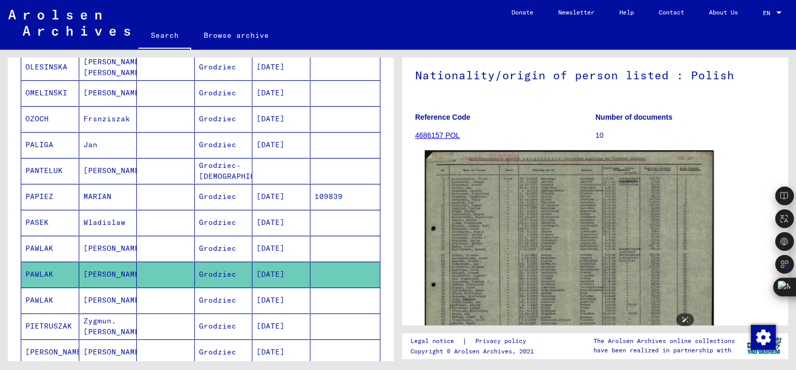
scroll to position [104, 0]
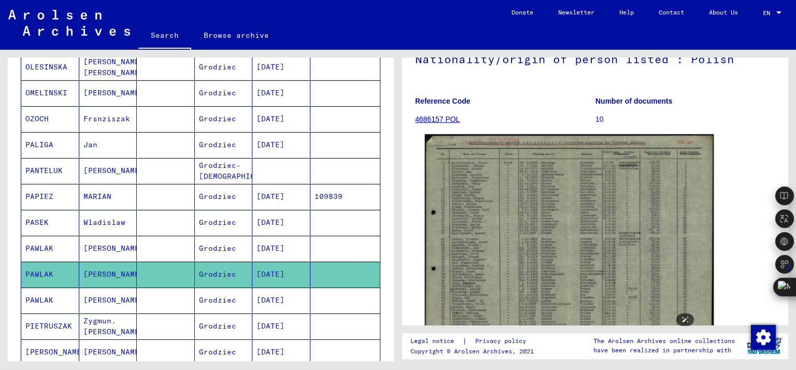
click at [514, 181] on img at bounding box center [569, 237] width 289 height 207
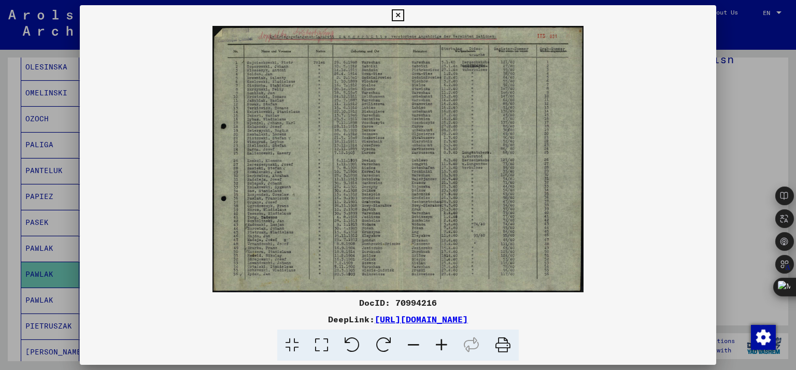
click at [725, 140] on div at bounding box center [398, 185] width 796 height 370
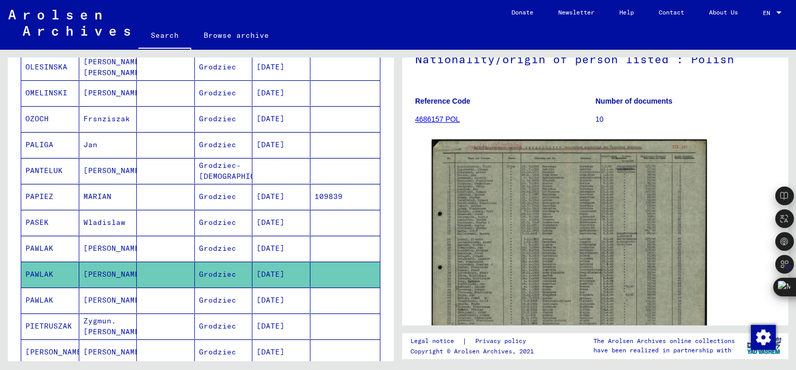
click at [139, 294] on mat-cell at bounding box center [166, 299] width 58 height 25
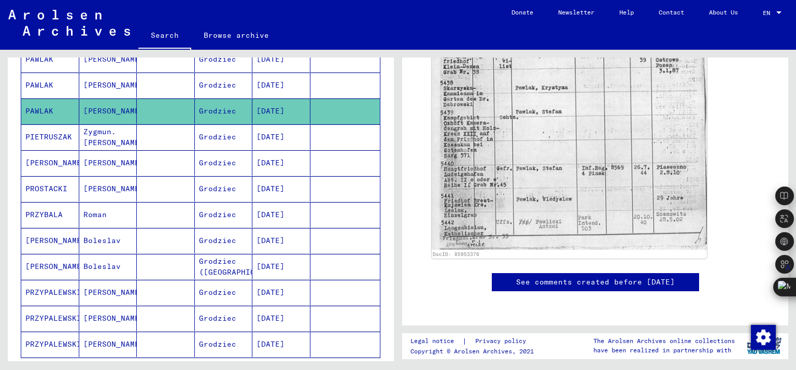
scroll to position [518, 0]
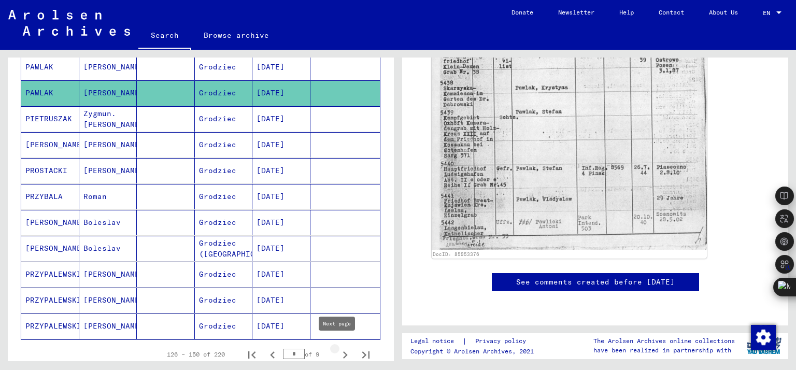
click at [338, 349] on icon "Next page" at bounding box center [345, 355] width 15 height 15
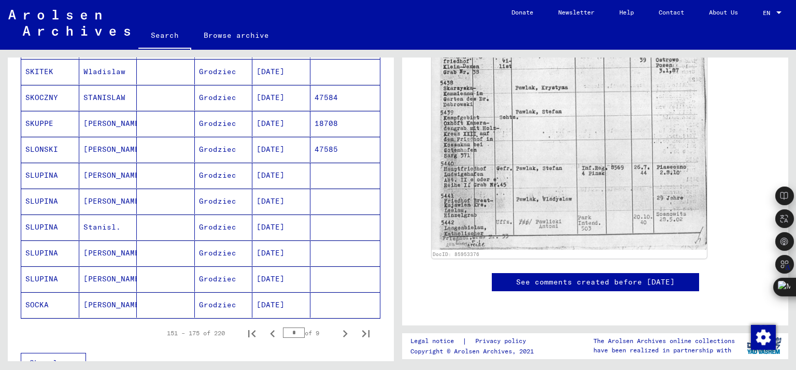
scroll to position [621, 0]
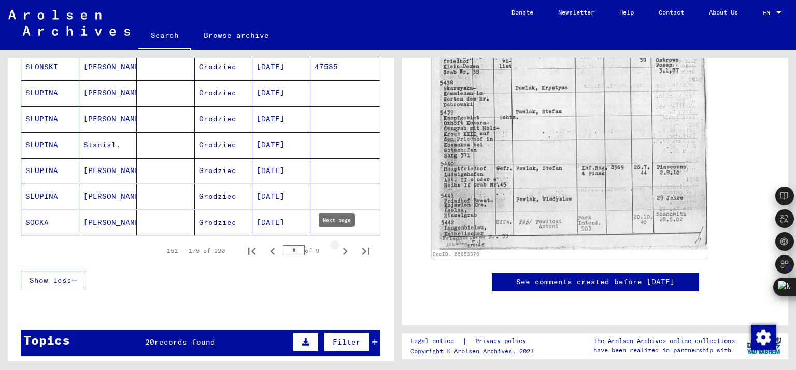
click at [343, 248] on icon "Next page" at bounding box center [345, 251] width 5 height 7
type input "*"
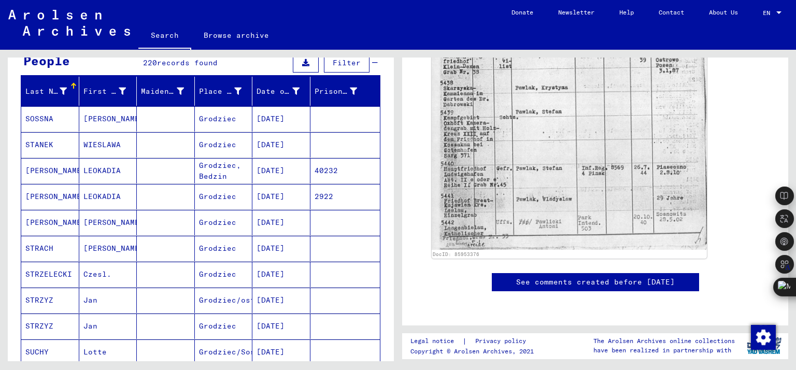
scroll to position [0, 0]
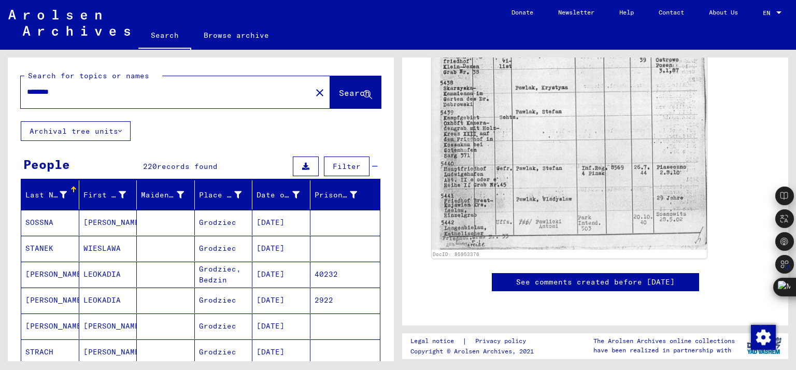
drag, startPoint x: 82, startPoint y: 97, endPoint x: 29, endPoint y: 107, distance: 53.8
click at [29, 107] on div "******** close" at bounding box center [175, 92] width 309 height 32
type input "******"
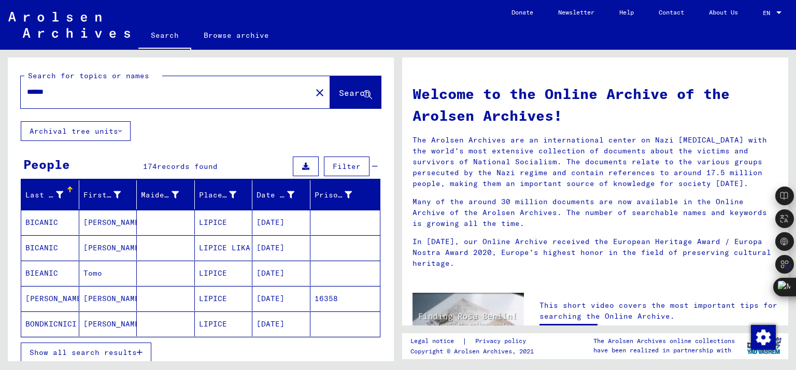
scroll to position [52, 0]
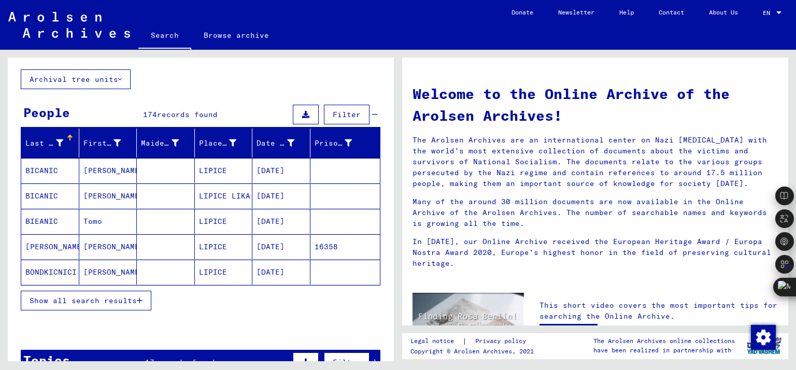
click at [168, 167] on mat-cell at bounding box center [166, 170] width 58 height 25
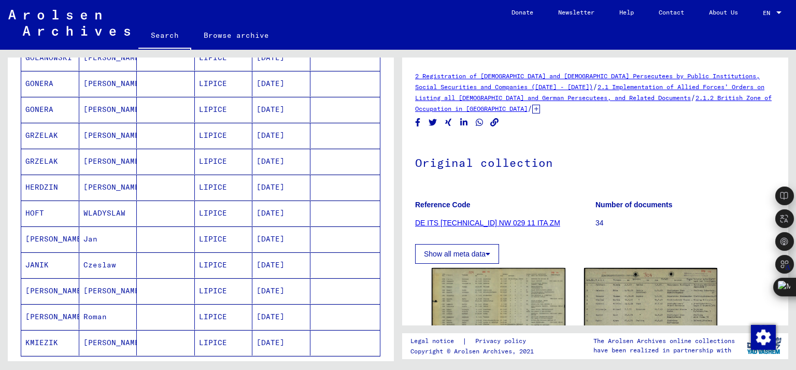
scroll to position [518, 0]
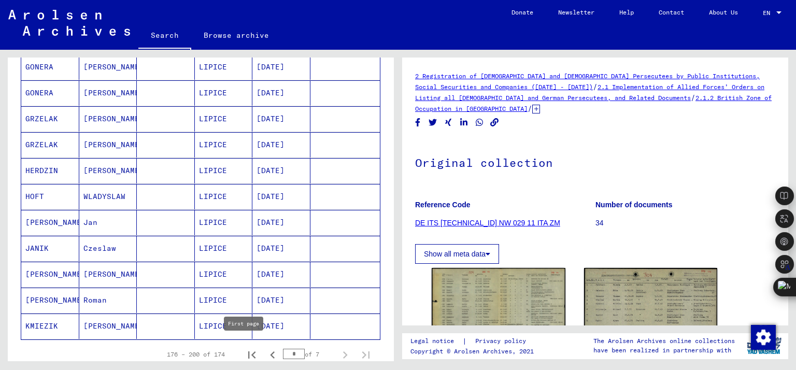
click at [251, 348] on icon "First page" at bounding box center [251, 355] width 15 height 15
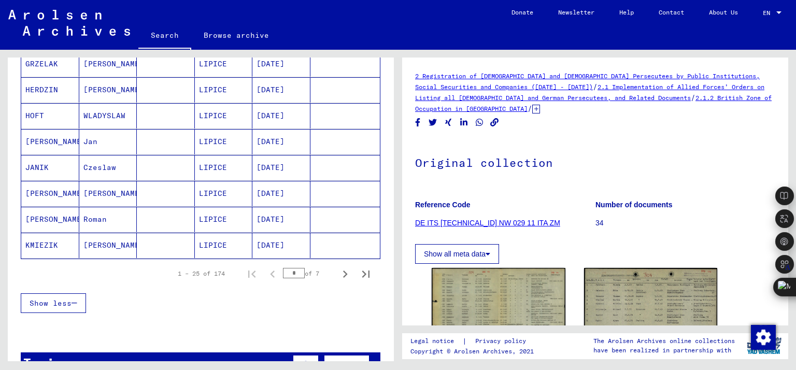
scroll to position [725, 0]
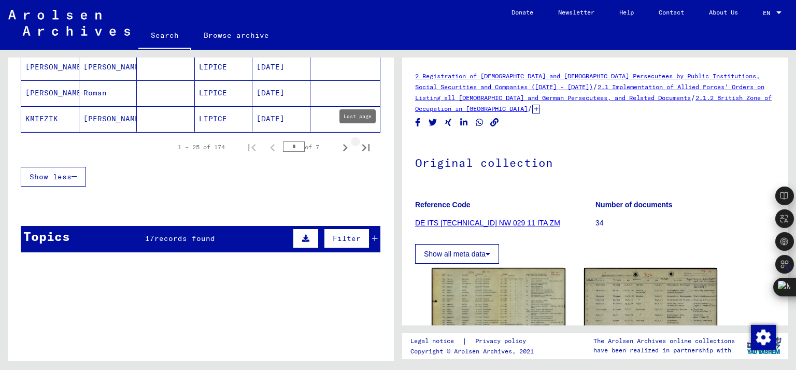
click at [358, 141] on icon "Last page" at bounding box center [365, 147] width 15 height 15
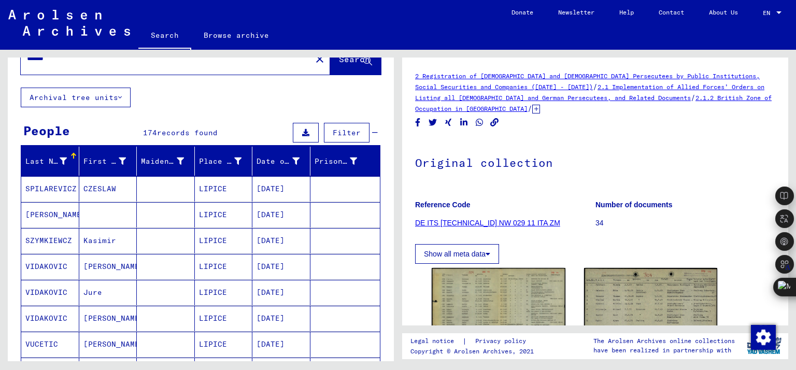
scroll to position [52, 0]
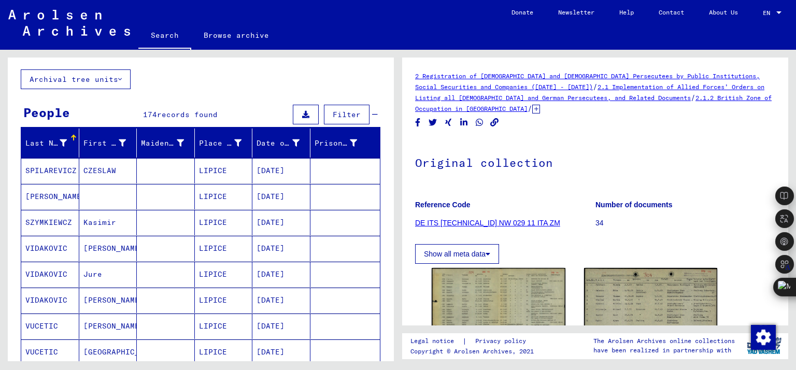
click at [210, 217] on mat-cell "LIPICE" at bounding box center [224, 222] width 58 height 25
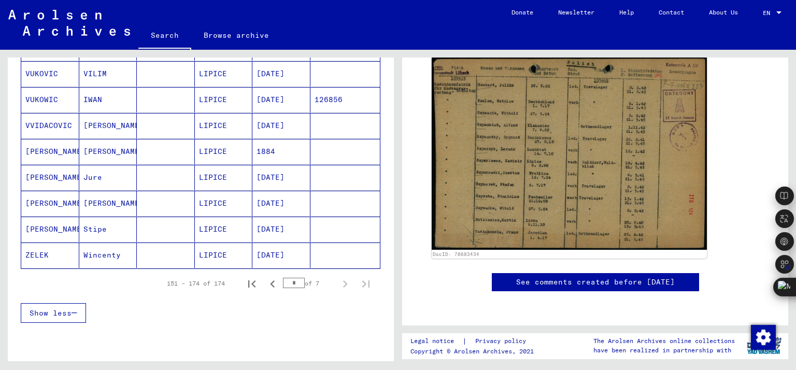
scroll to position [570, 0]
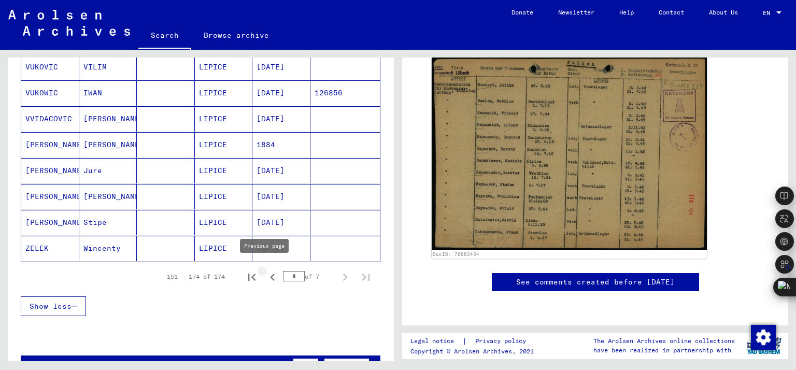
click at [265, 271] on icon "Previous page" at bounding box center [272, 277] width 15 height 15
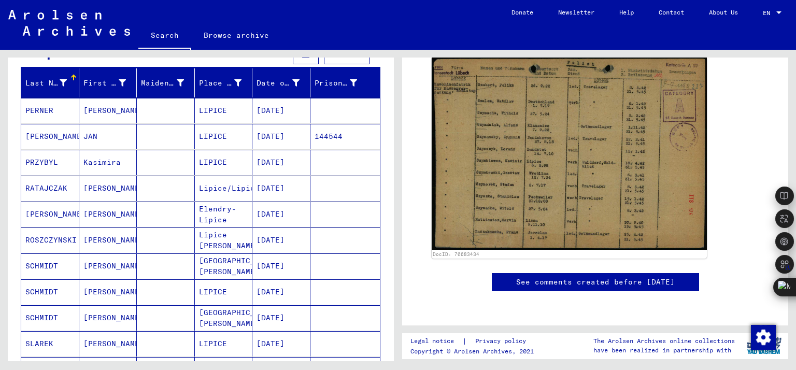
scroll to position [104, 0]
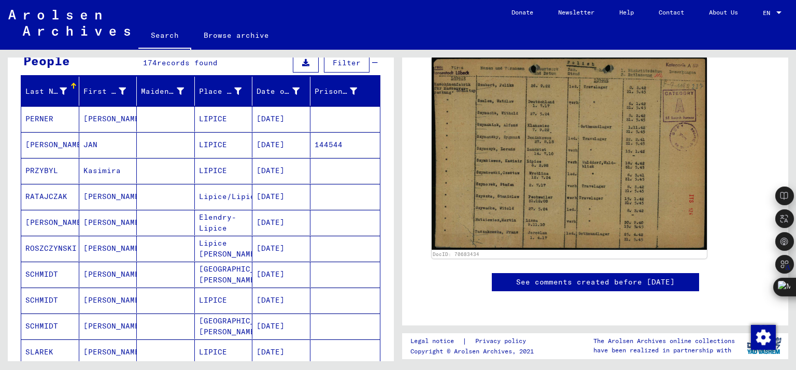
click at [219, 274] on mat-cell "[GEOGRAPHIC_DATA][PERSON_NAME]" at bounding box center [224, 274] width 58 height 25
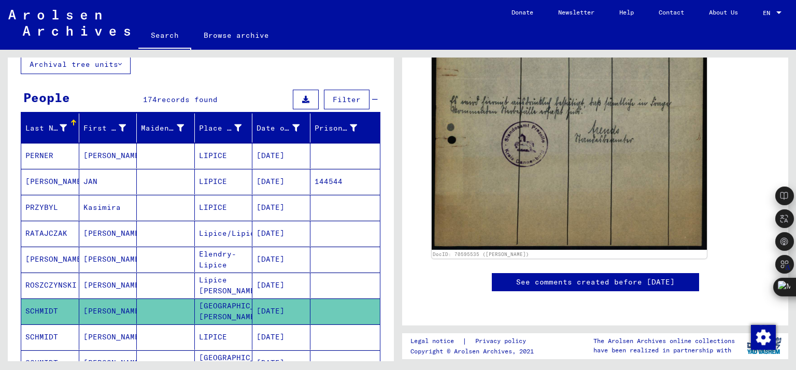
scroll to position [52, 0]
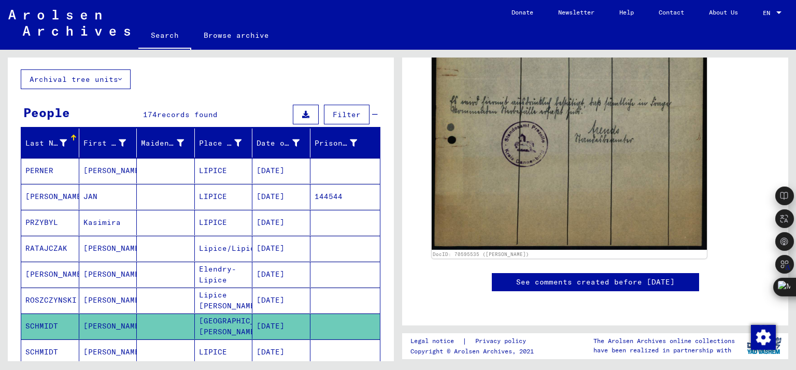
click at [230, 194] on mat-cell "LIPICE" at bounding box center [224, 196] width 58 height 25
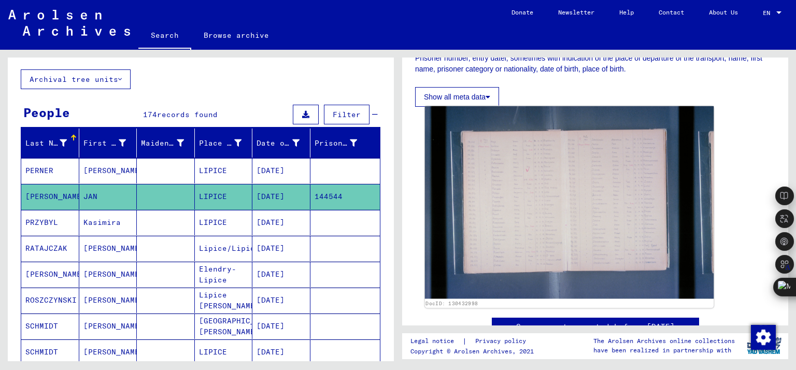
scroll to position [207, 0]
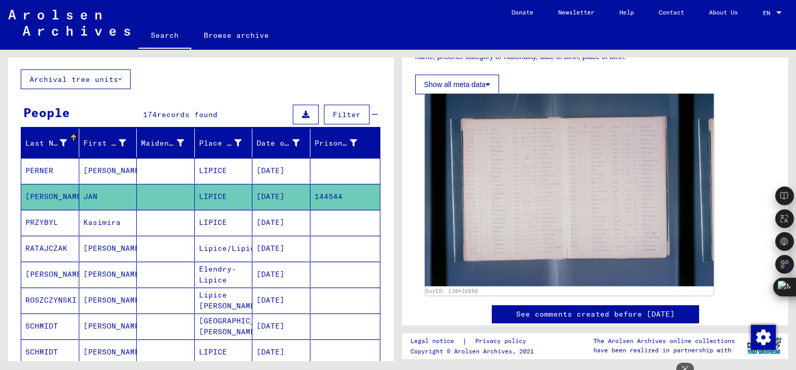
click at [568, 206] on img at bounding box center [569, 190] width 289 height 193
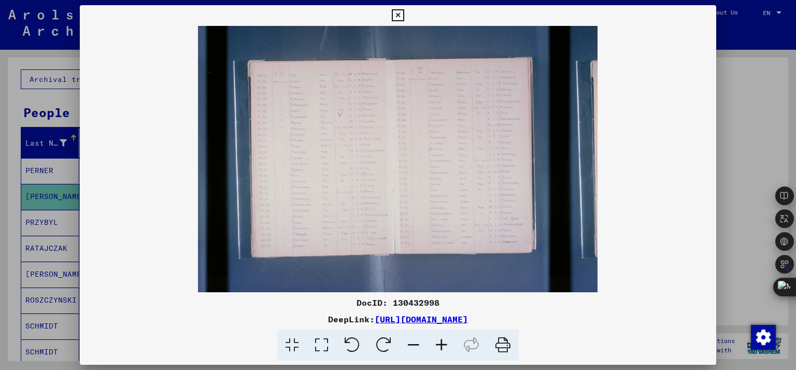
click at [741, 108] on div at bounding box center [398, 185] width 796 height 370
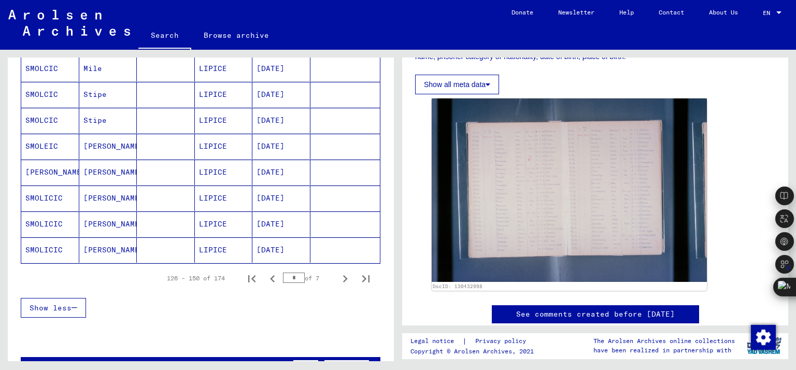
scroll to position [673, 0]
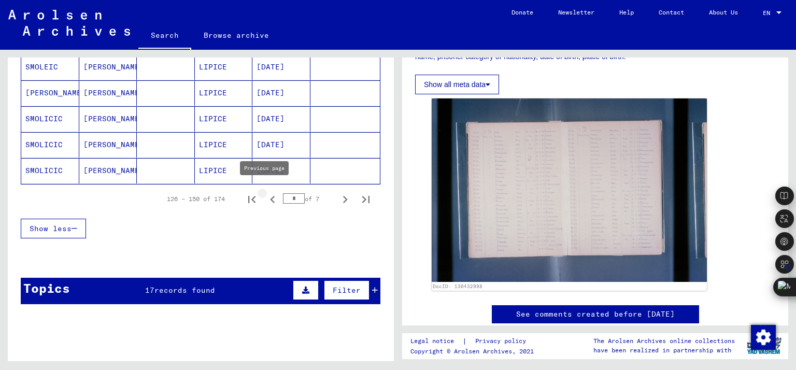
click at [268, 194] on icon "Previous page" at bounding box center [272, 199] width 15 height 15
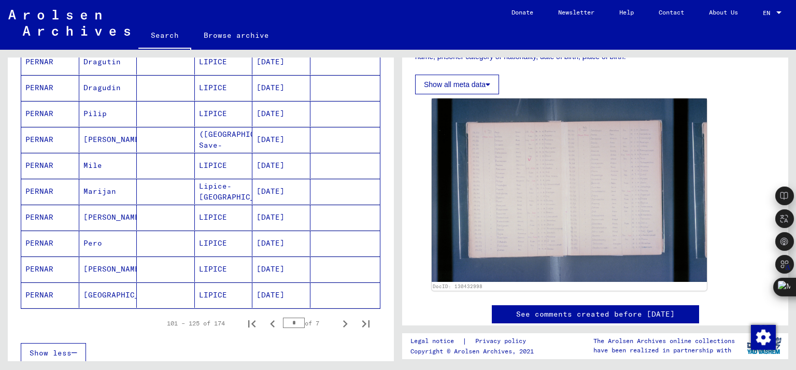
scroll to position [621, 0]
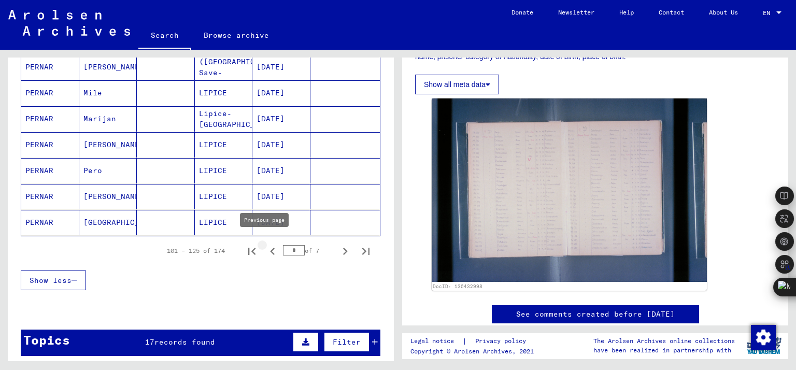
click at [270, 248] on icon "Previous page" at bounding box center [272, 251] width 5 height 7
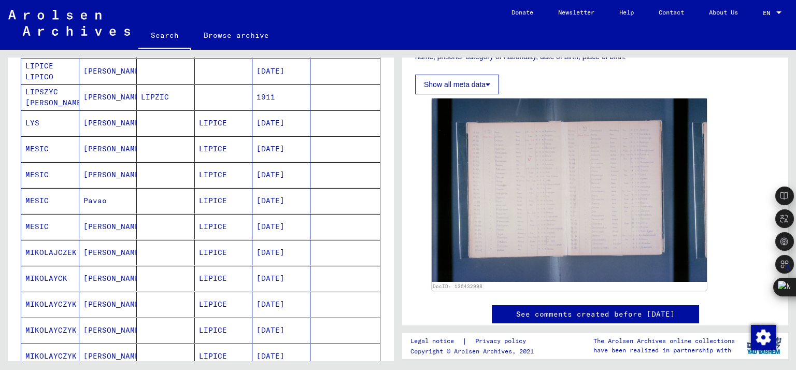
scroll to position [363, 0]
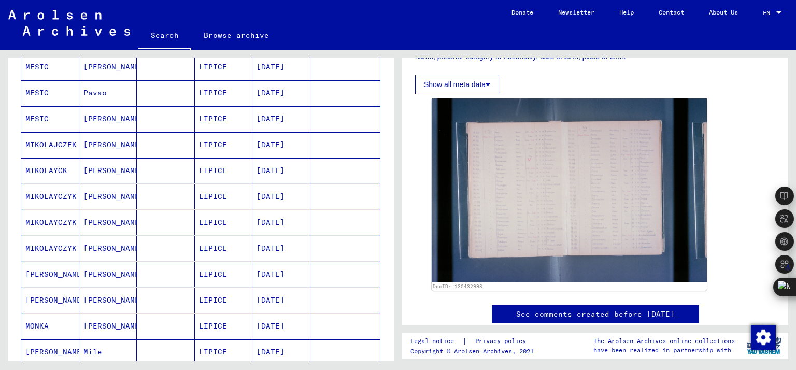
click at [198, 191] on mat-cell "LIPICE" at bounding box center [224, 196] width 58 height 25
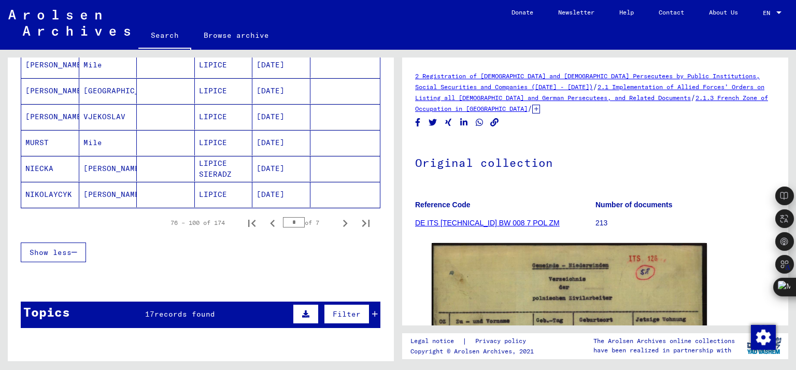
scroll to position [777, 0]
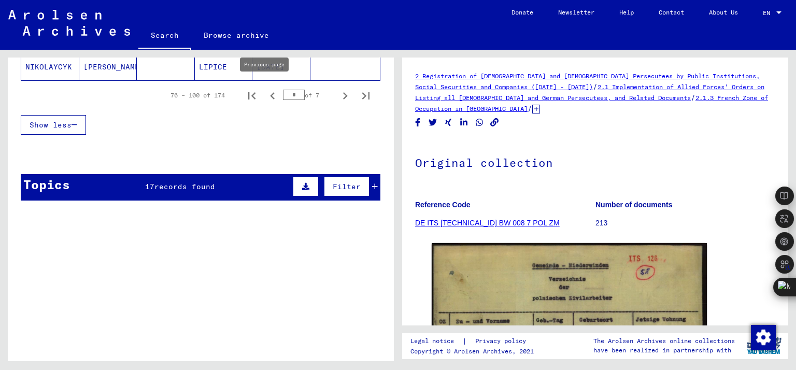
click at [265, 90] on icon "Previous page" at bounding box center [272, 96] width 15 height 15
type input "*"
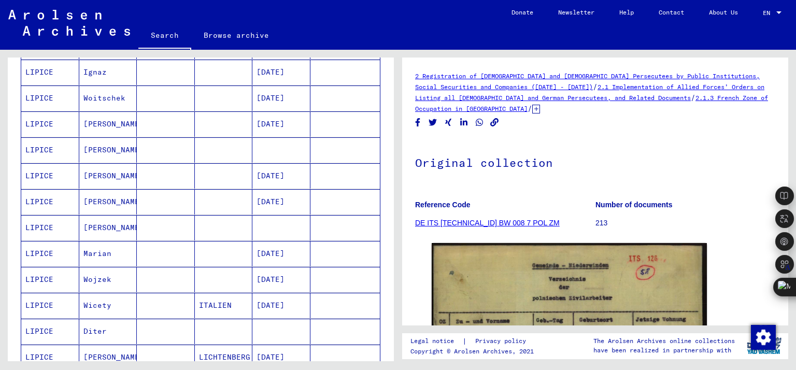
scroll to position [0, 0]
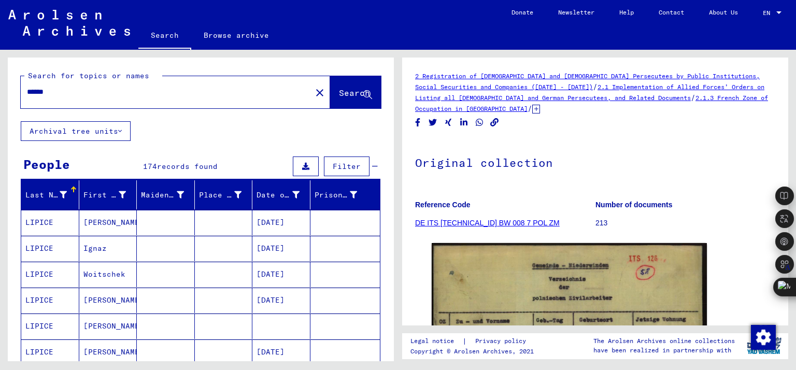
drag, startPoint x: 95, startPoint y: 97, endPoint x: 9, endPoint y: 108, distance: 87.2
click at [9, 108] on div "Search for topics or names ****** close Search" at bounding box center [201, 89] width 386 height 64
type input "********"
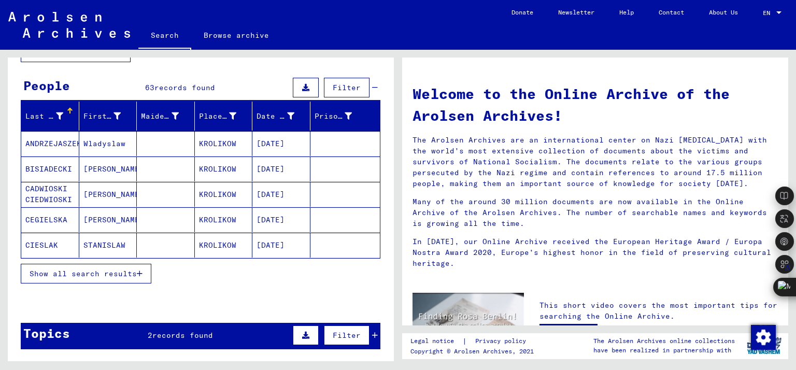
scroll to position [104, 0]
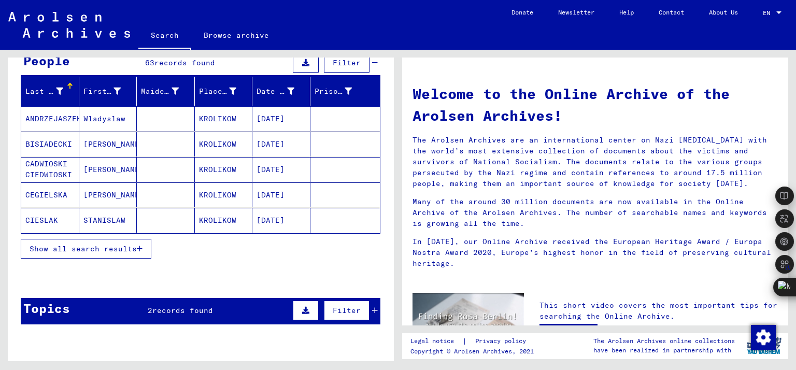
click at [232, 241] on div "Show all search results" at bounding box center [200, 249] width 359 height 30
click at [128, 249] on span "Show all search results" at bounding box center [83, 248] width 107 height 9
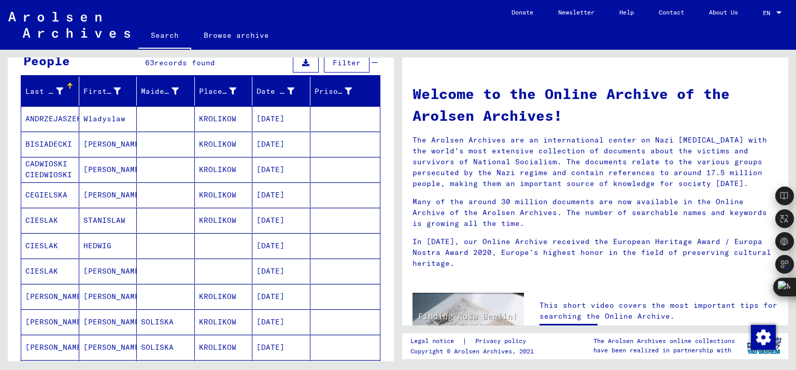
click at [179, 214] on mat-cell at bounding box center [166, 220] width 58 height 25
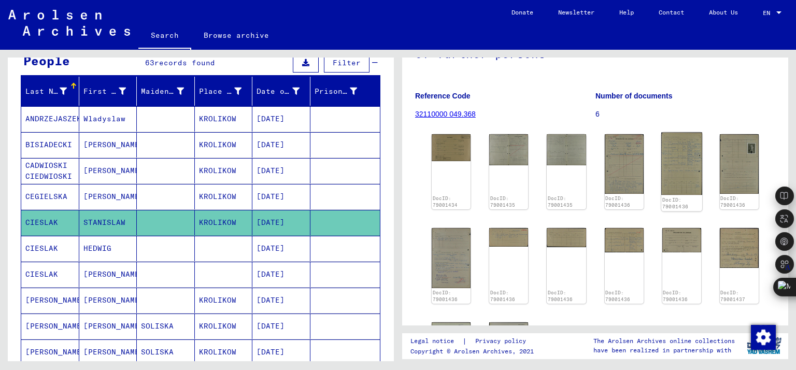
scroll to position [104, 0]
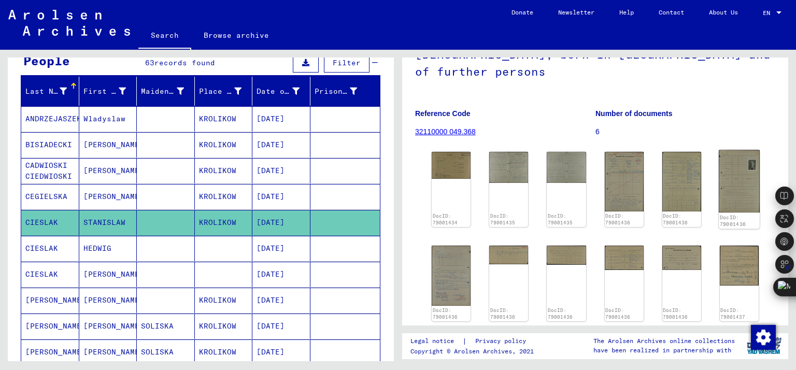
click at [735, 152] on img at bounding box center [738, 181] width 41 height 63
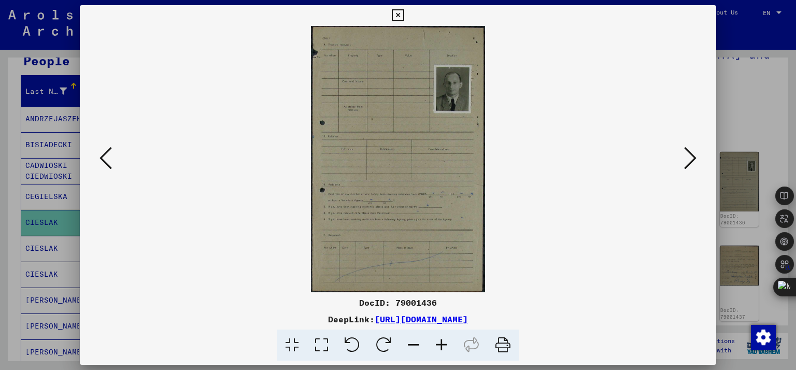
click at [111, 158] on button at bounding box center [105, 159] width 19 height 30
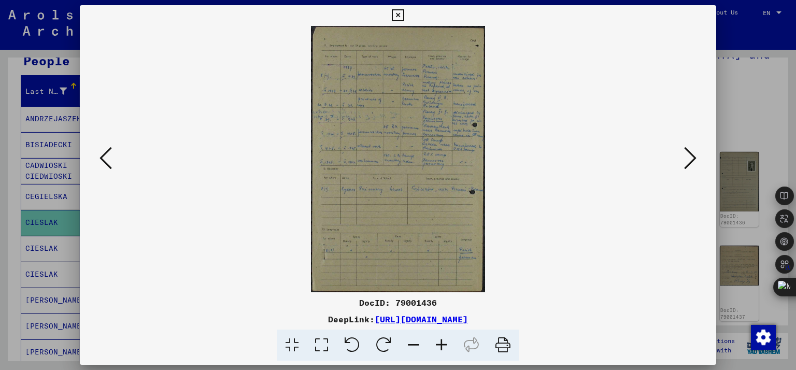
click at [108, 156] on icon at bounding box center [105, 158] width 12 height 25
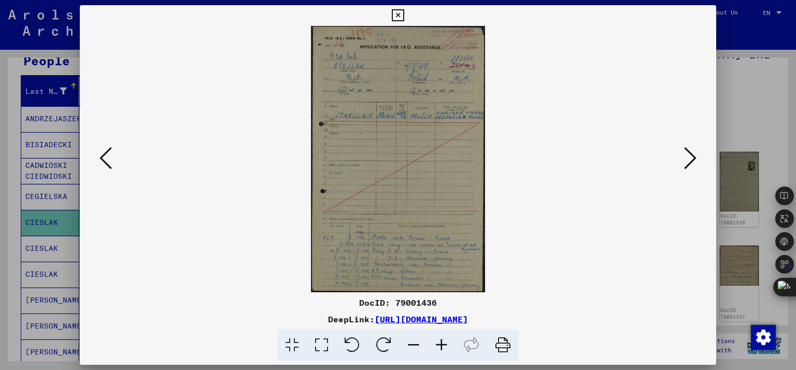
click at [114, 157] on button at bounding box center [105, 159] width 19 height 30
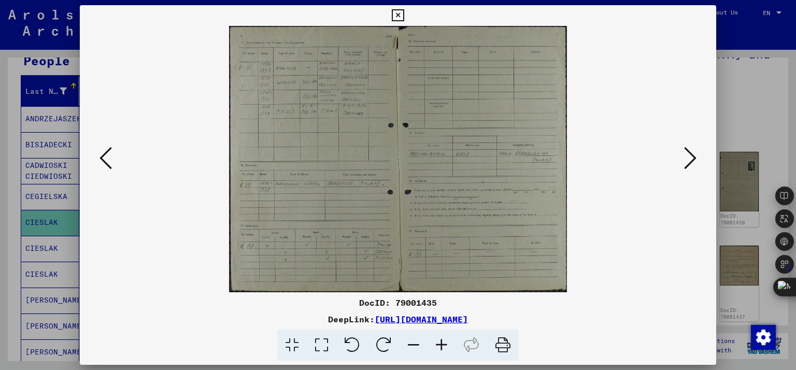
click at [114, 157] on button at bounding box center [105, 159] width 19 height 30
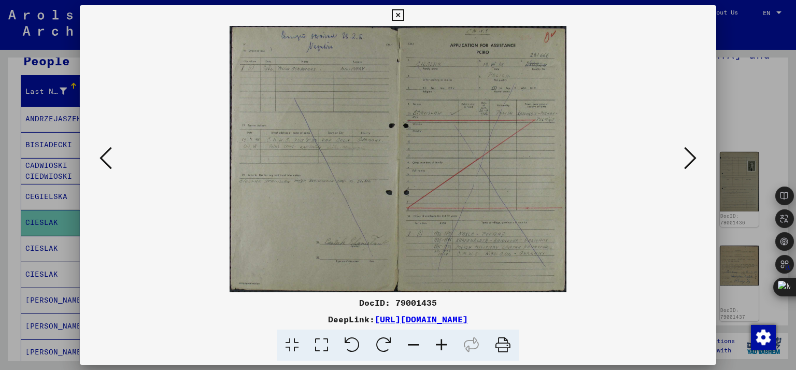
click at [114, 157] on button at bounding box center [105, 159] width 19 height 30
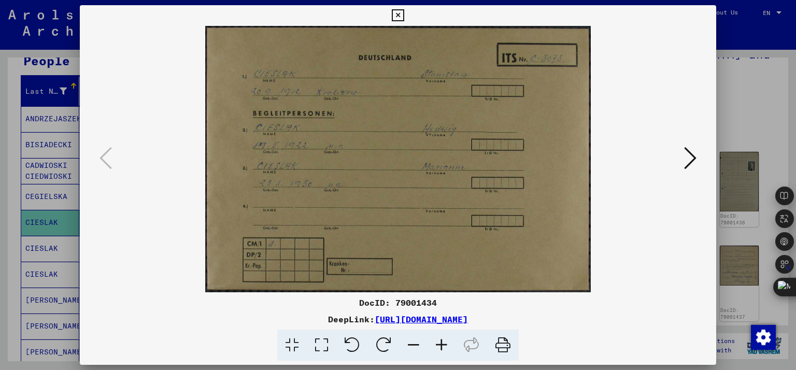
click at [25, 149] on div at bounding box center [398, 185] width 796 height 370
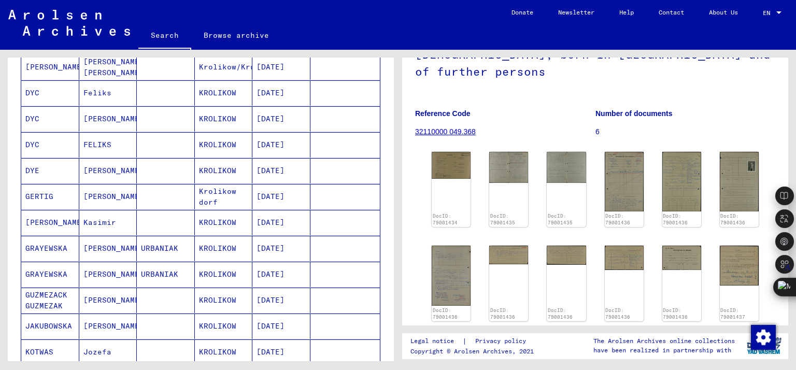
scroll to position [518, 0]
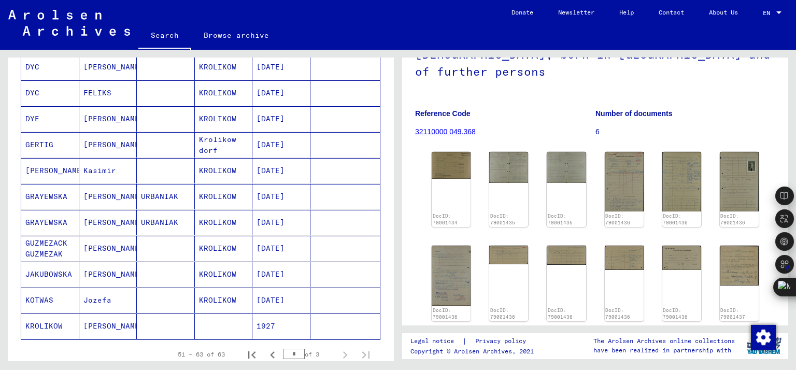
click at [143, 287] on mat-cell at bounding box center [166, 299] width 58 height 25
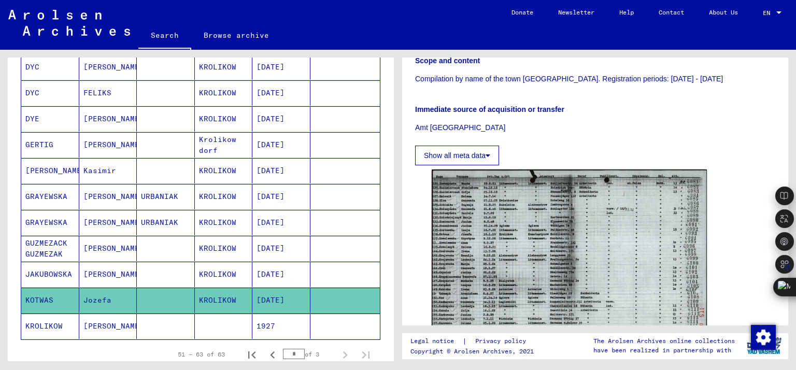
scroll to position [259, 0]
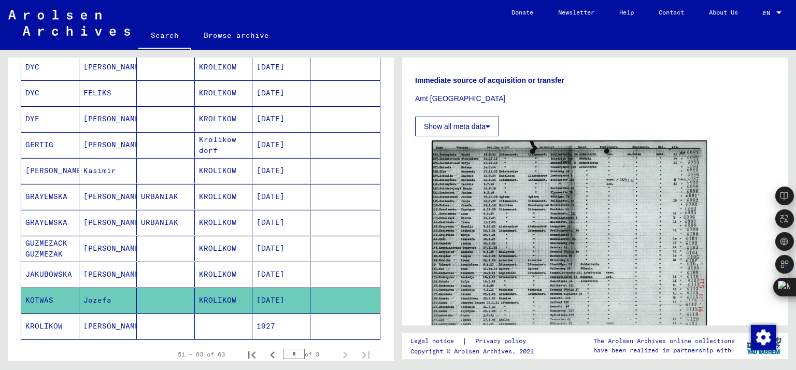
click at [543, 205] on img at bounding box center [568, 238] width 275 height 196
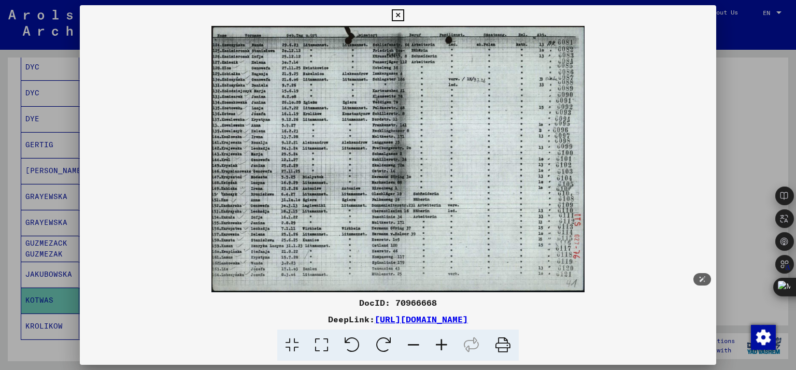
click at [715, 156] on img at bounding box center [398, 159] width 637 height 266
click at [746, 115] on div at bounding box center [398, 185] width 796 height 370
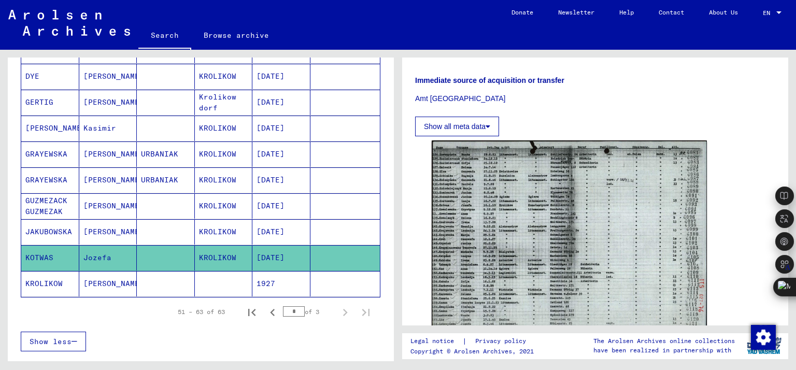
scroll to position [621, 0]
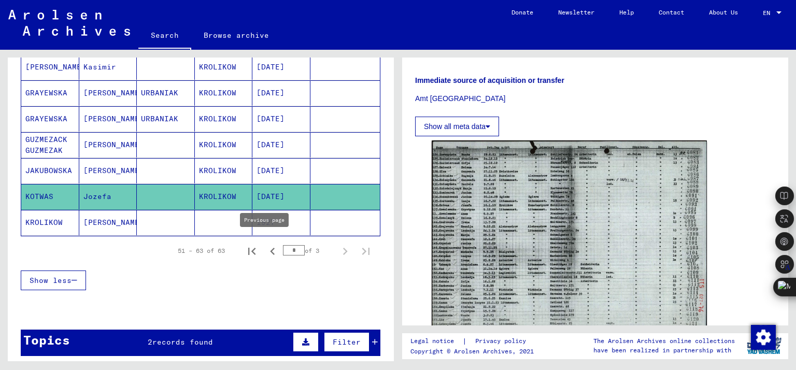
click at [270, 248] on icon "Previous page" at bounding box center [272, 251] width 5 height 7
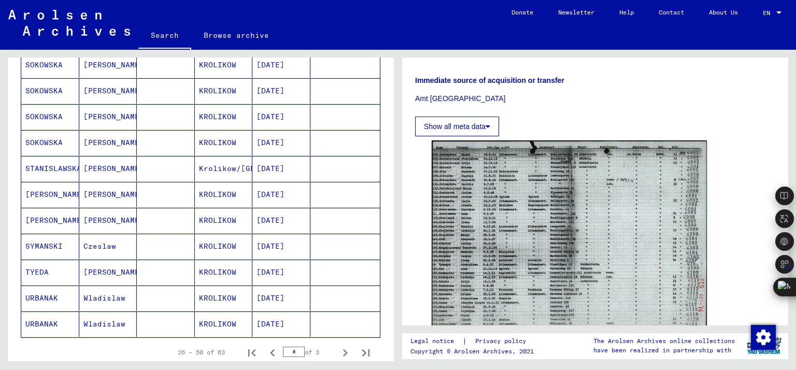
scroll to position [518, 0]
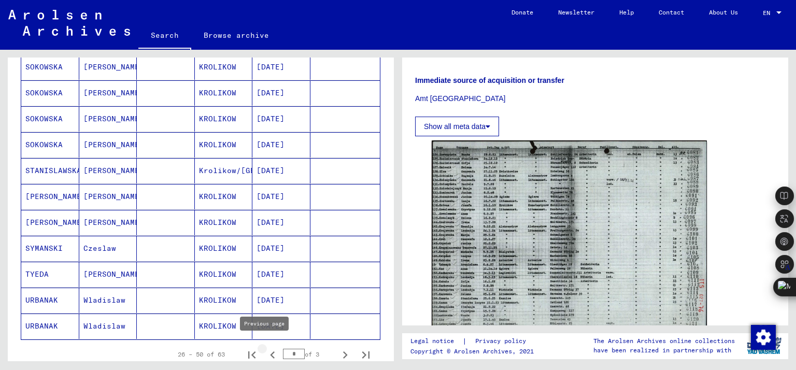
click at [265, 348] on icon "Previous page" at bounding box center [272, 355] width 15 height 15
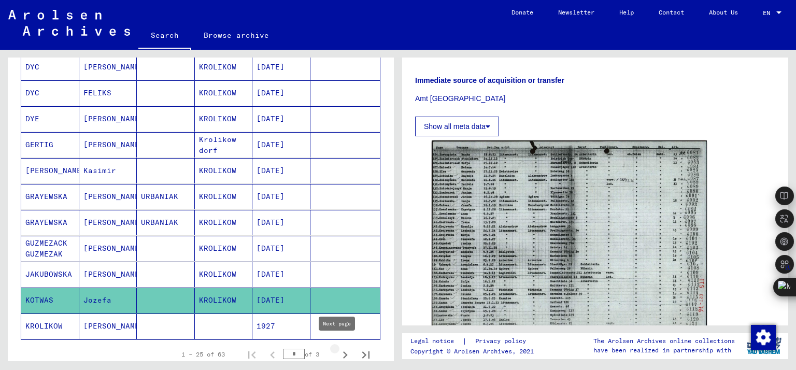
click at [338, 349] on icon "Next page" at bounding box center [345, 355] width 15 height 15
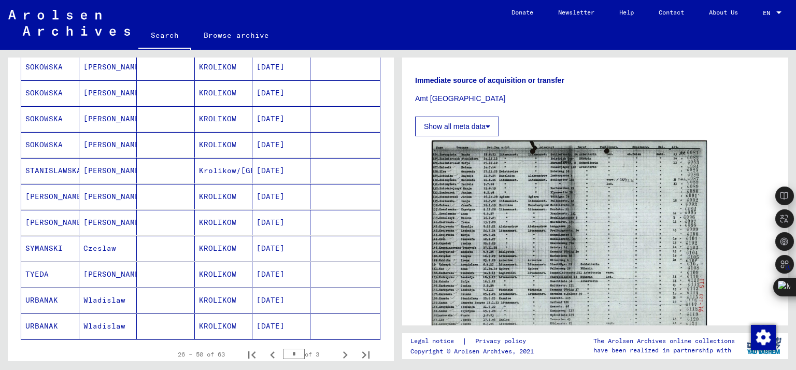
click at [338, 349] on icon "Next page" at bounding box center [345, 355] width 15 height 15
type input "*"
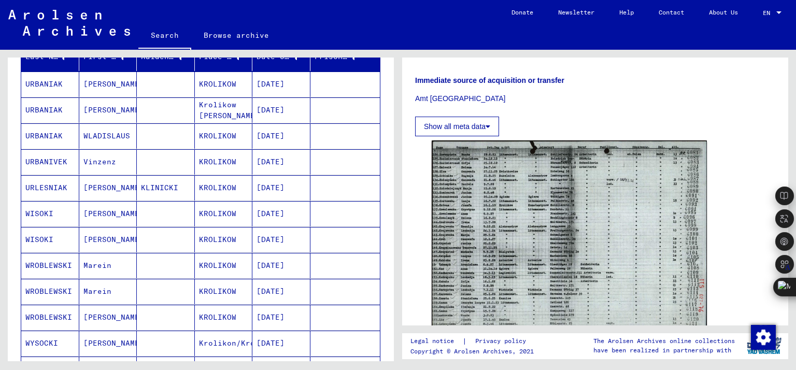
scroll to position [126, 0]
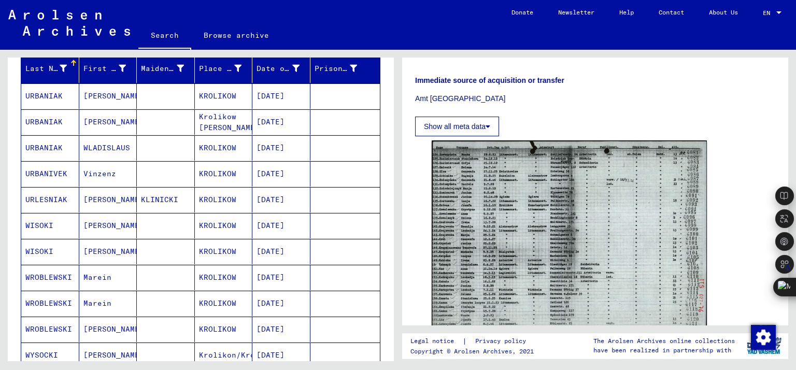
click at [210, 176] on mat-cell "KROLIKOW" at bounding box center [224, 173] width 58 height 25
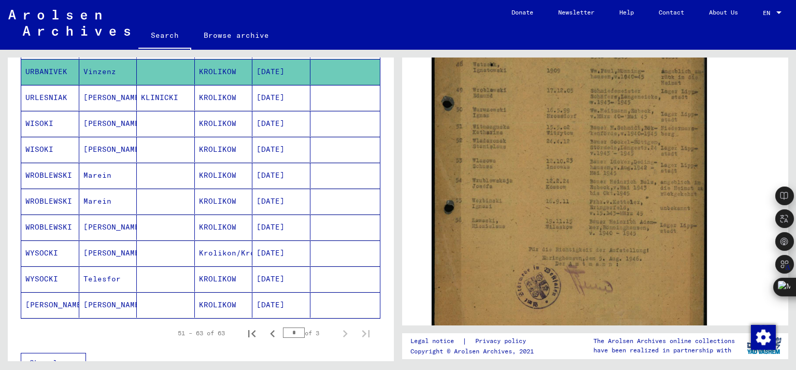
scroll to position [230, 0]
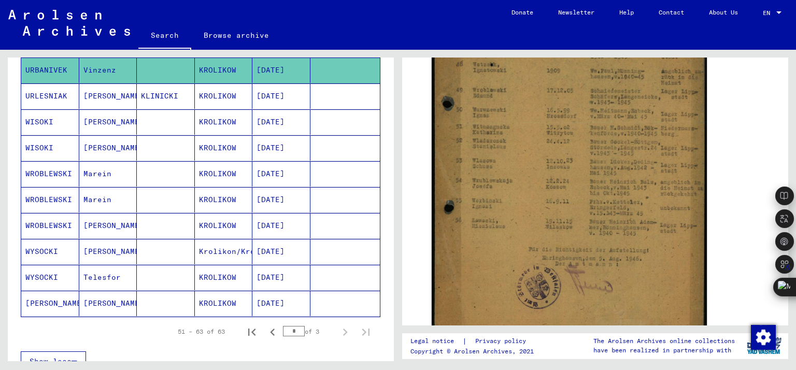
click at [125, 252] on mat-cell "[PERSON_NAME]" at bounding box center [108, 251] width 58 height 25
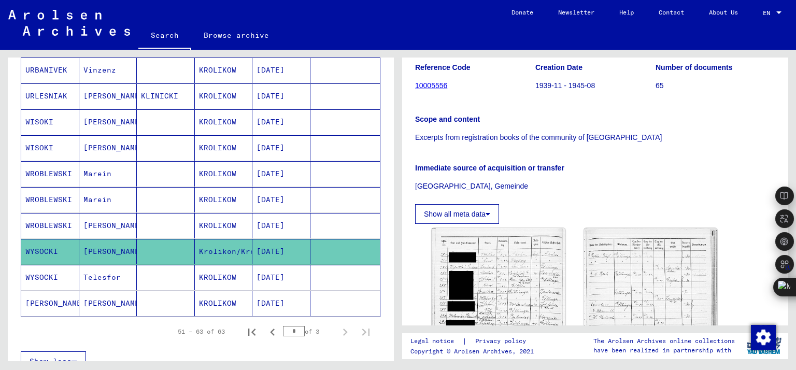
scroll to position [259, 0]
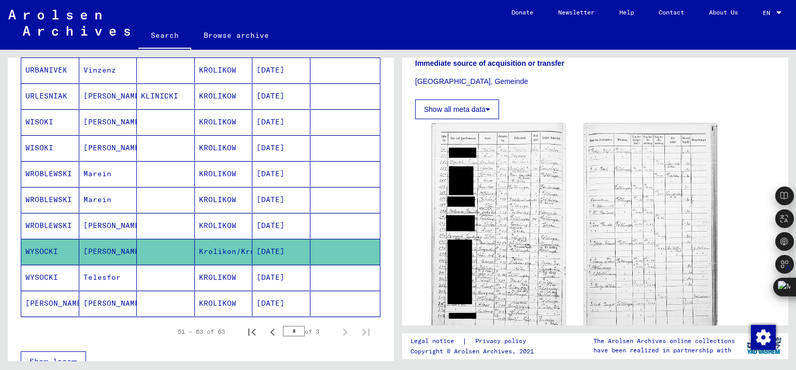
click at [530, 197] on img at bounding box center [498, 226] width 134 height 207
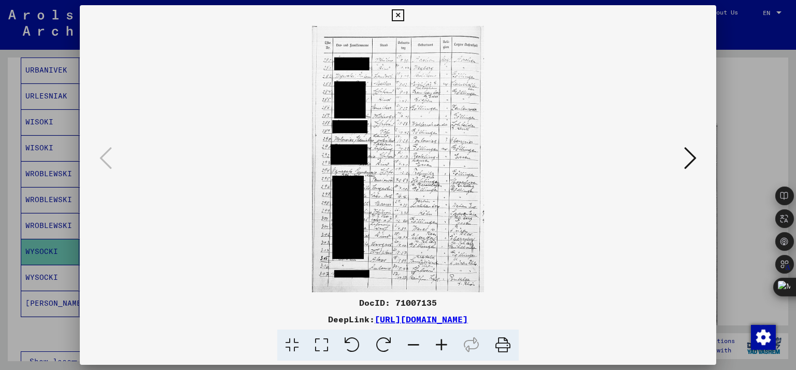
click at [736, 142] on div at bounding box center [398, 185] width 796 height 370
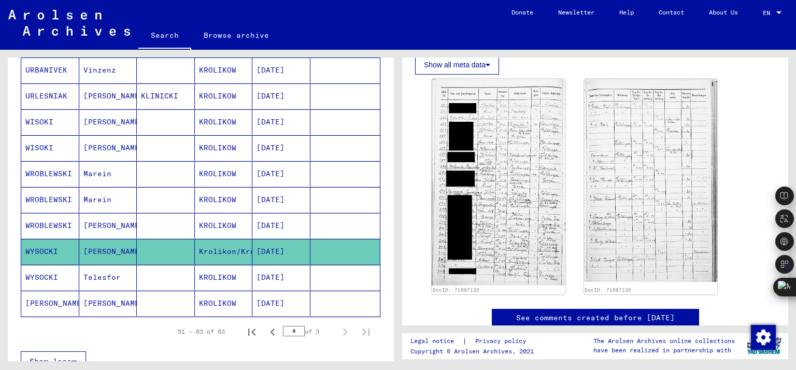
scroll to position [414, 0]
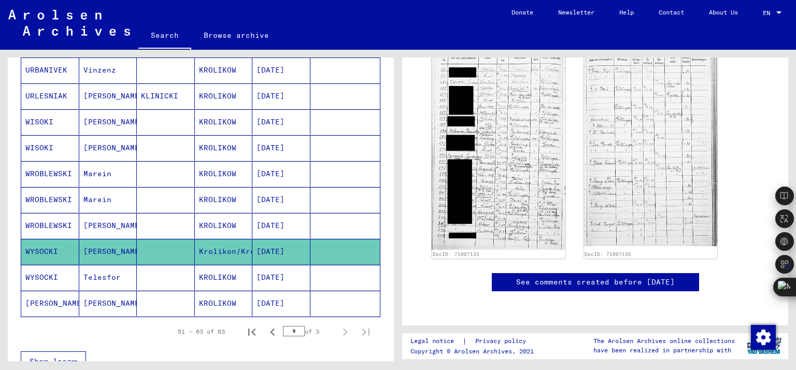
click at [140, 270] on mat-cell at bounding box center [166, 277] width 58 height 25
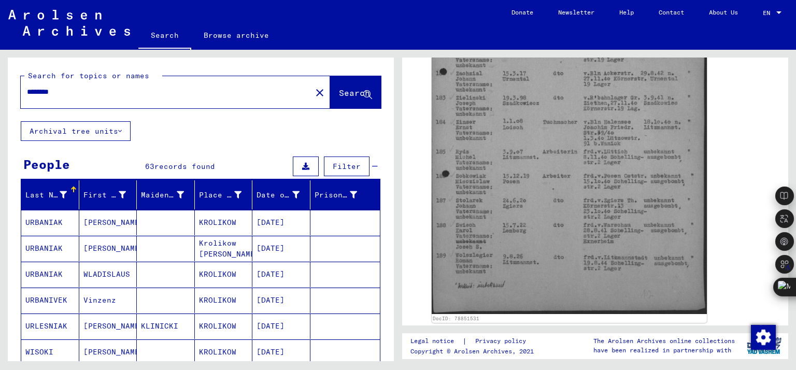
drag, startPoint x: 106, startPoint y: 96, endPoint x: 0, endPoint y: 95, distance: 106.2
click at [0, 95] on div "Search for topics or names ******** close Search Archival tree units People 63 …" at bounding box center [199, 205] width 398 height 311
type input "**********"
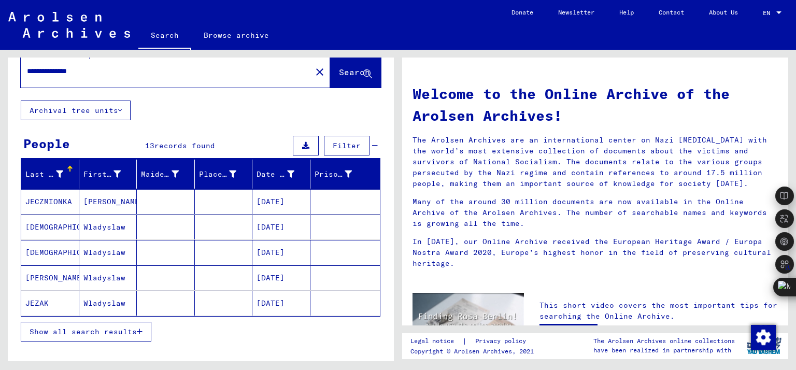
scroll to position [52, 0]
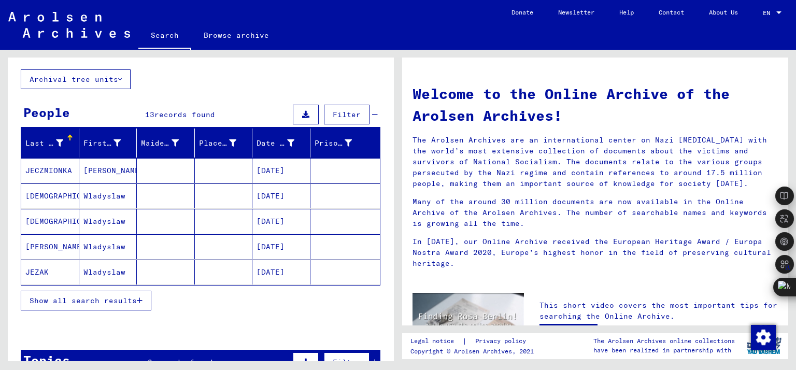
click at [212, 270] on mat-cell at bounding box center [224, 271] width 58 height 25
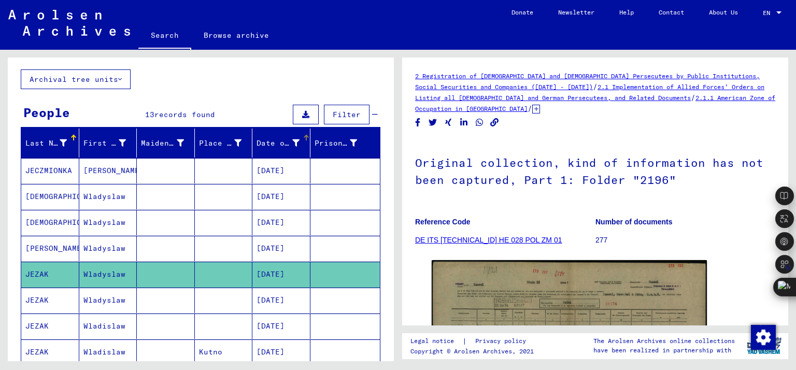
click at [283, 147] on div "Date of Birth" at bounding box center [277, 143] width 43 height 11
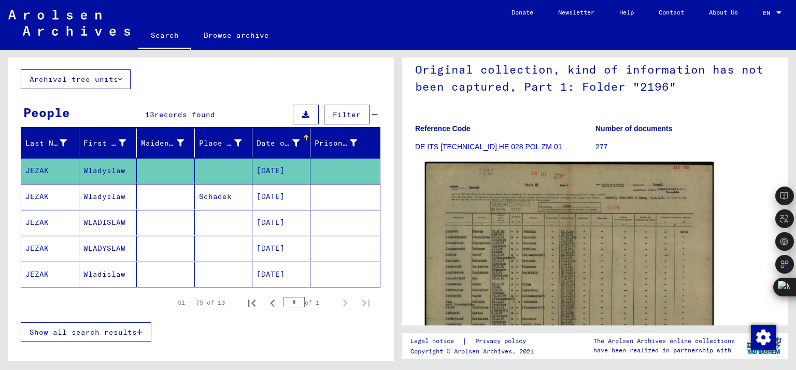
scroll to position [155, 0]
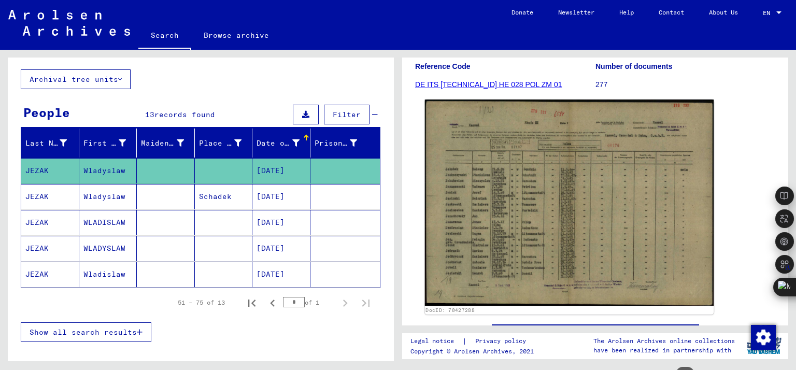
click at [546, 199] on img at bounding box center [569, 202] width 289 height 206
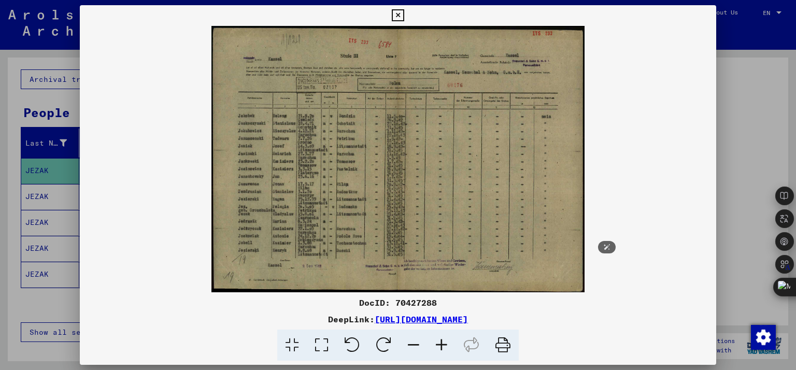
click at [708, 157] on img at bounding box center [398, 159] width 637 height 266
